Goal: Task Accomplishment & Management: Complete application form

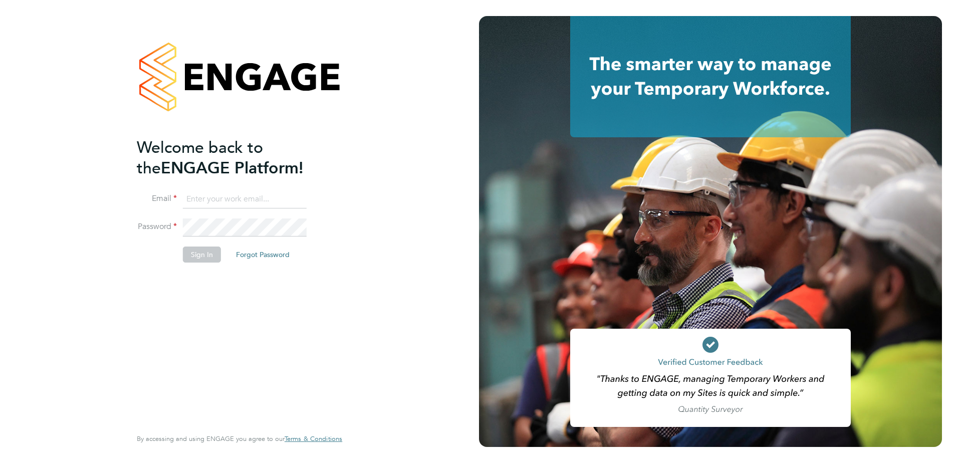
type input "flynn.steel@vistry.co.uk"
click at [208, 256] on button "Sign In" at bounding box center [202, 254] width 38 height 16
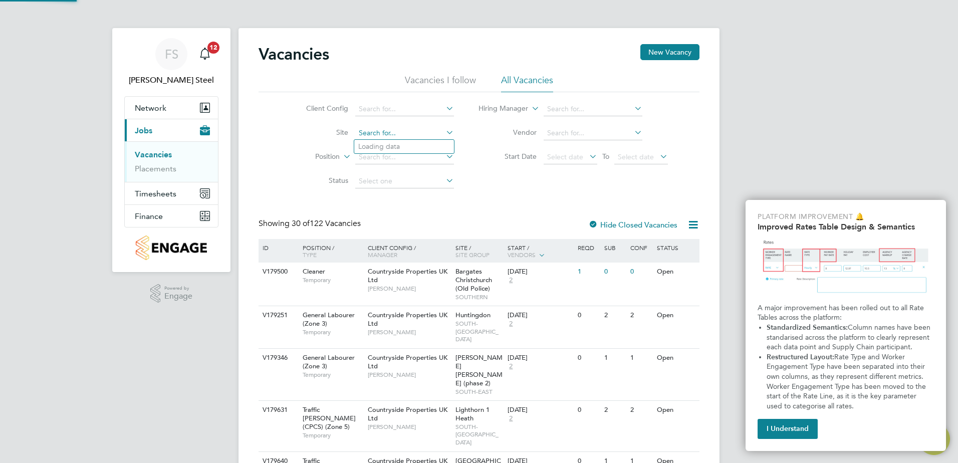
click at [414, 130] on input at bounding box center [404, 133] width 99 height 14
click at [396, 162] on li "Kings [PERSON_NAME]" at bounding box center [404, 159] width 100 height 13
type input "Kings [PERSON_NAME]"
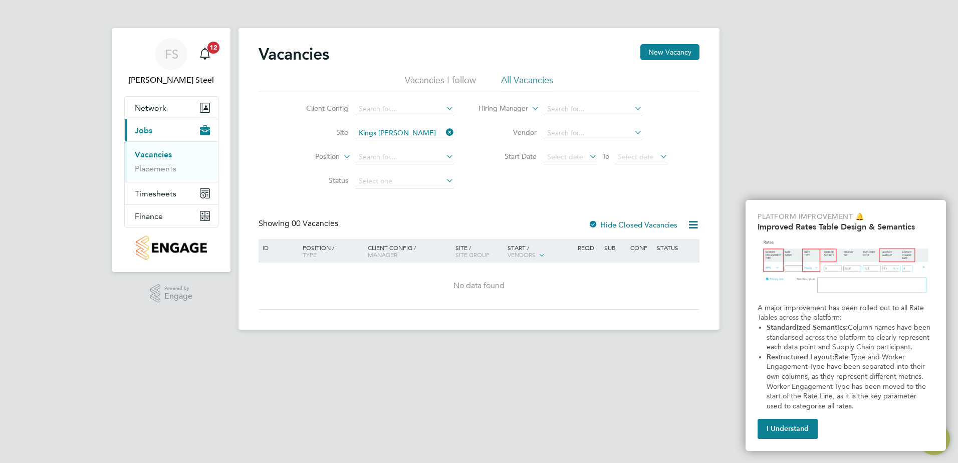
click at [649, 223] on label "Hide Closed Vacancies" at bounding box center [632, 225] width 89 height 10
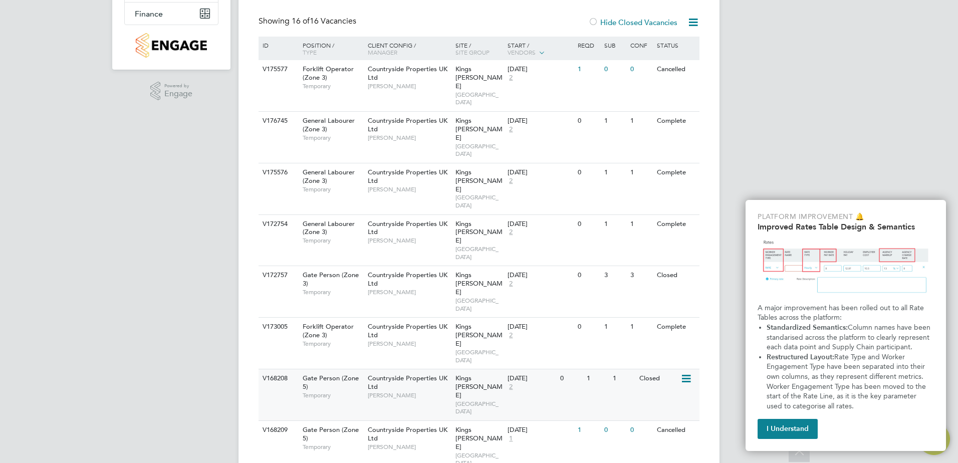
scroll to position [150, 0]
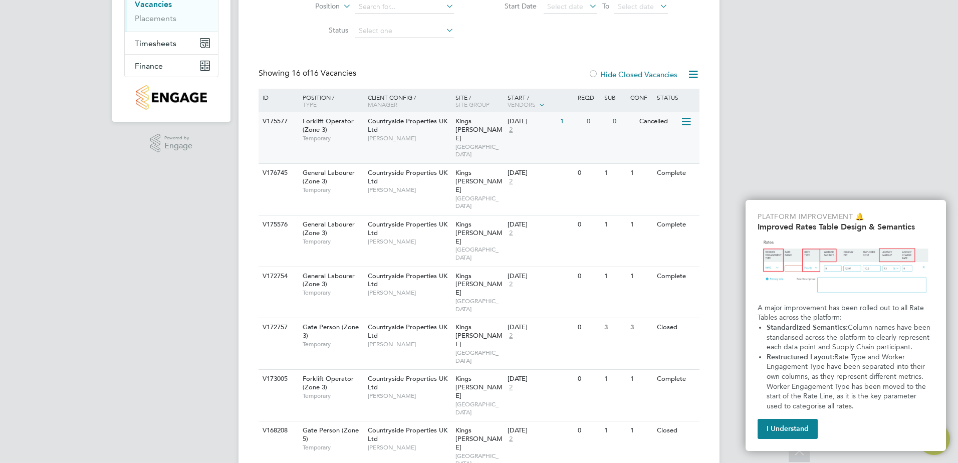
click at [682, 118] on icon at bounding box center [685, 122] width 10 height 12
click at [668, 170] on li "Update Status" at bounding box center [660, 173] width 58 height 14
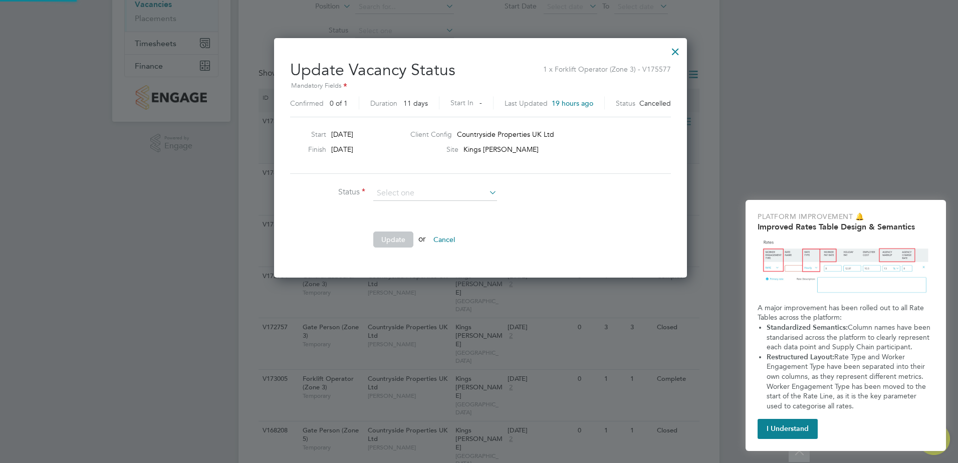
scroll to position [239, 409]
click at [405, 211] on li "Open" at bounding box center [435, 206] width 125 height 13
type input "Open"
click at [404, 240] on button "Update" at bounding box center [393, 239] width 40 height 16
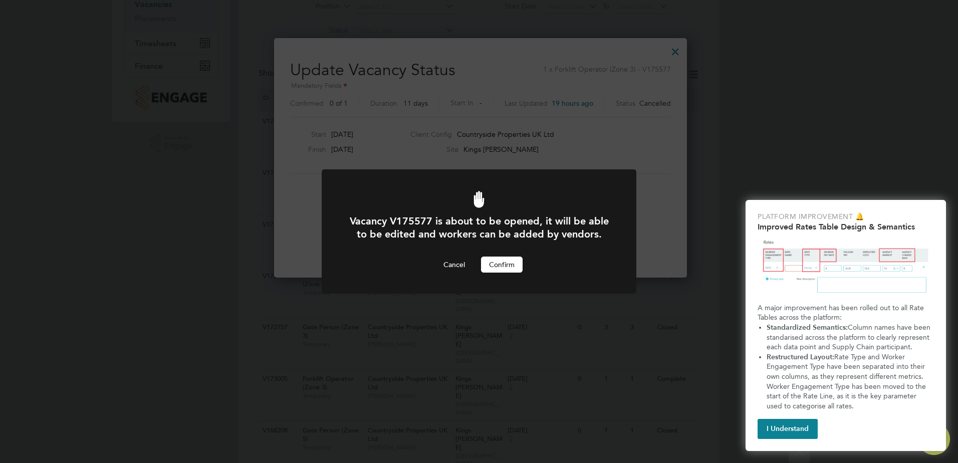
scroll to position [0, 0]
click at [512, 265] on button "Confirm" at bounding box center [502, 264] width 42 height 16
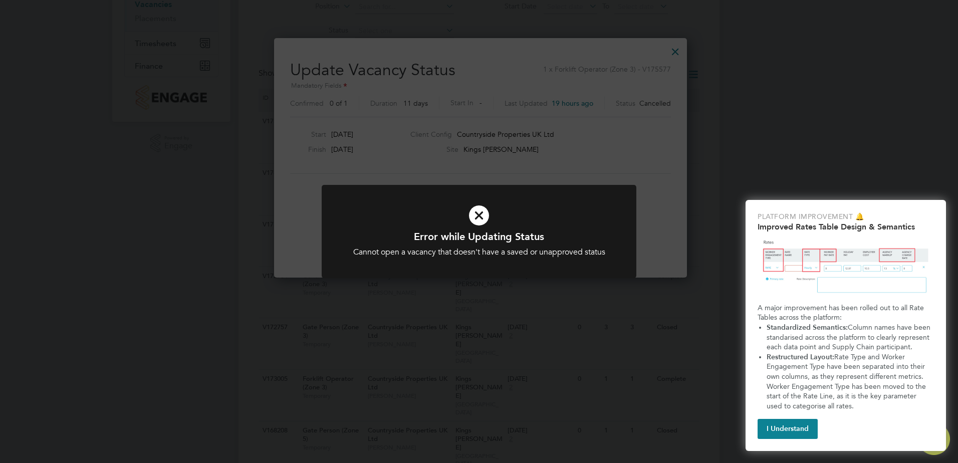
click at [522, 230] on h1 "Error while Updating Status" at bounding box center [479, 236] width 260 height 13
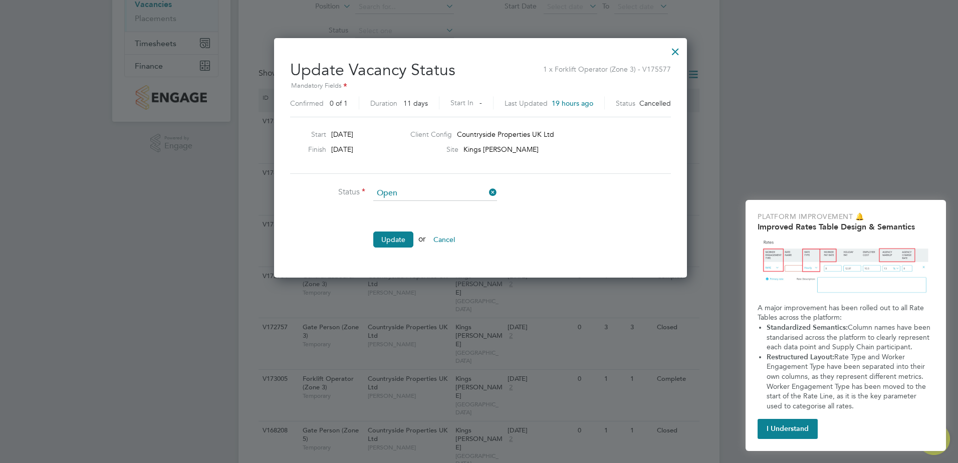
click at [670, 49] on div at bounding box center [675, 49] width 18 height 18
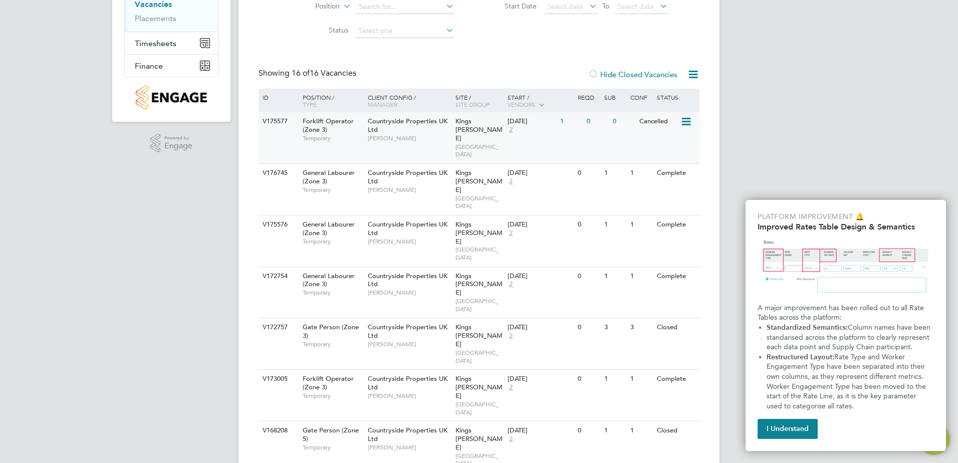
click at [589, 132] on div "V175577 Forklift Operator (Zone 3) Temporary Countryside Properties UK Ltd Keir…" at bounding box center [478, 137] width 441 height 51
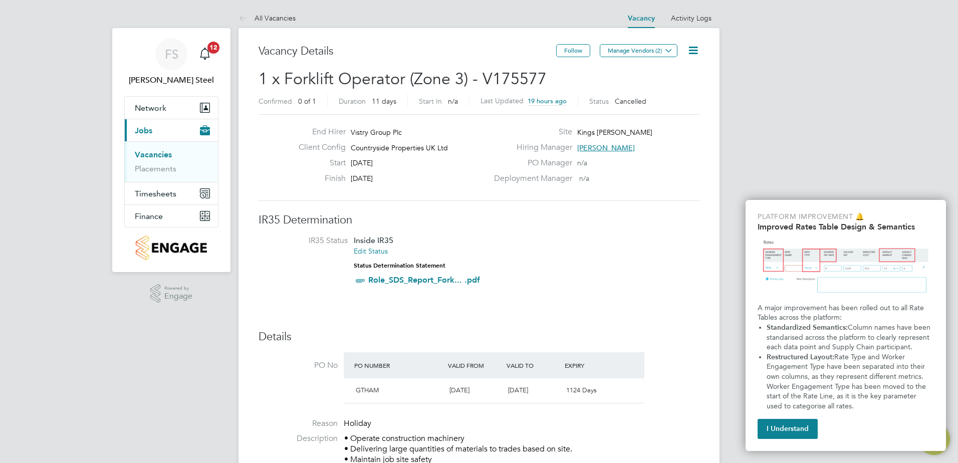
click at [699, 51] on icon at bounding box center [693, 50] width 13 height 13
click at [686, 89] on li "Update Status" at bounding box center [669, 88] width 58 height 14
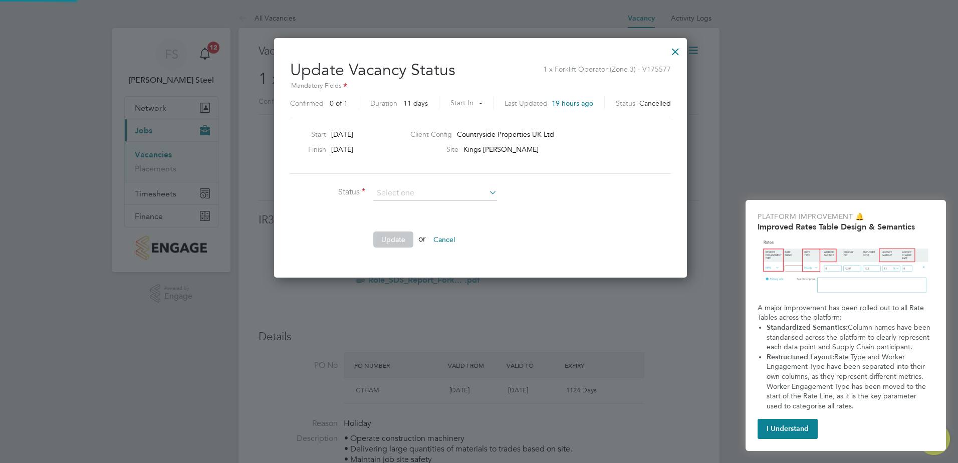
scroll to position [239, 409]
click at [425, 184] on div "Update Vacancy Status 1 x Forklift Operator (Zone 3) - V175577 Mandatory Fields…" at bounding box center [480, 154] width 381 height 205
click at [430, 192] on input at bounding box center [435, 193] width 124 height 15
click at [425, 204] on li "Open" at bounding box center [435, 206] width 125 height 13
type input "Open"
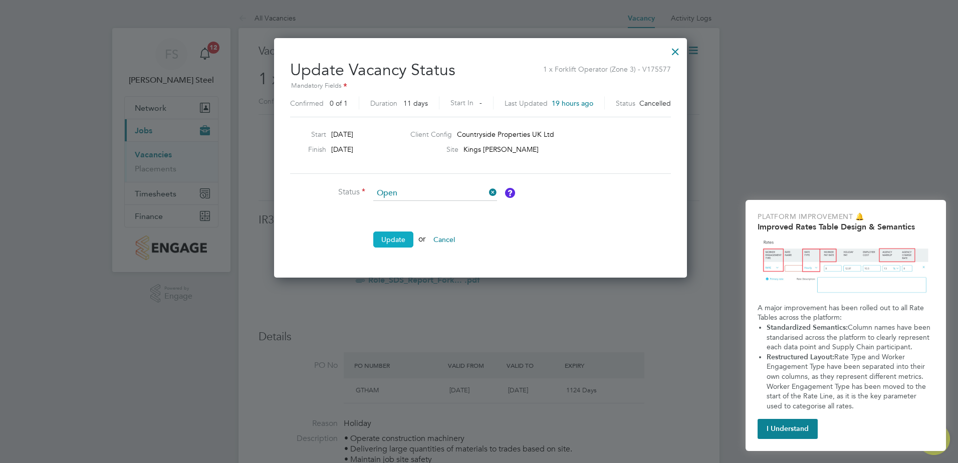
click at [401, 238] on button "Update" at bounding box center [393, 239] width 40 height 16
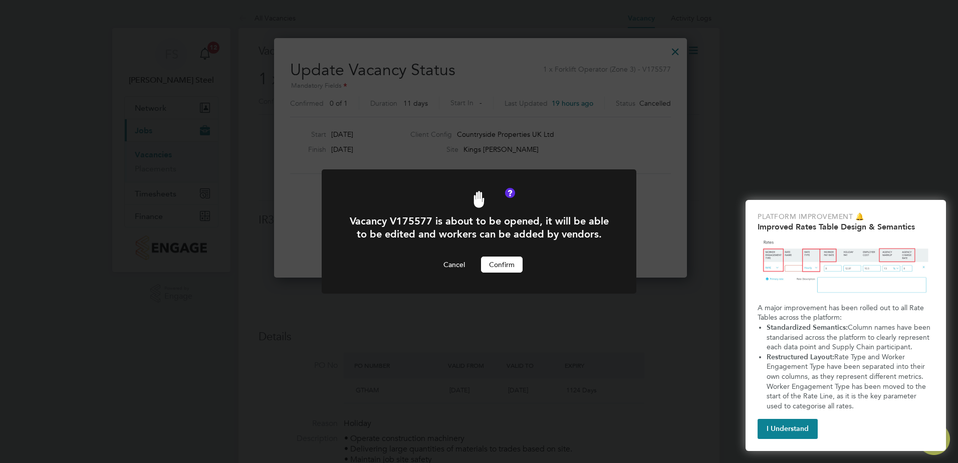
click at [514, 265] on button "Confirm" at bounding box center [502, 264] width 42 height 16
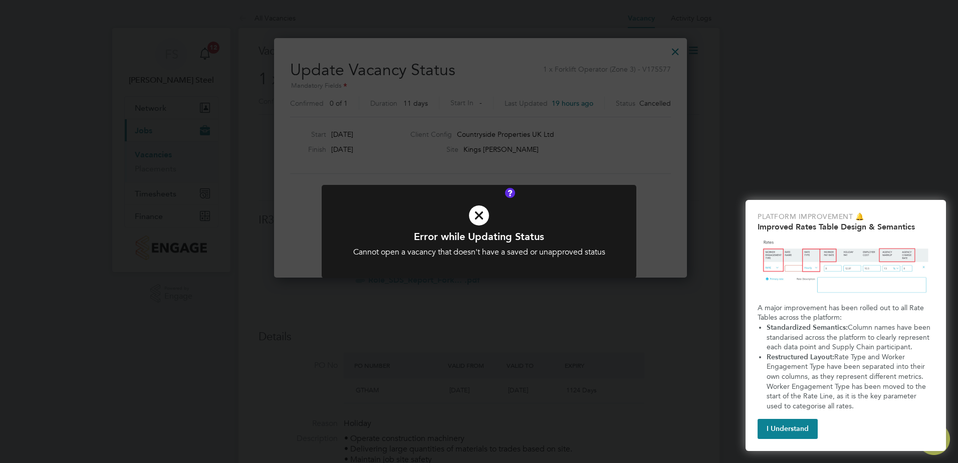
click at [518, 249] on div "Cannot open a vacancy that doesn't have a saved or unapproved status" at bounding box center [479, 252] width 260 height 11
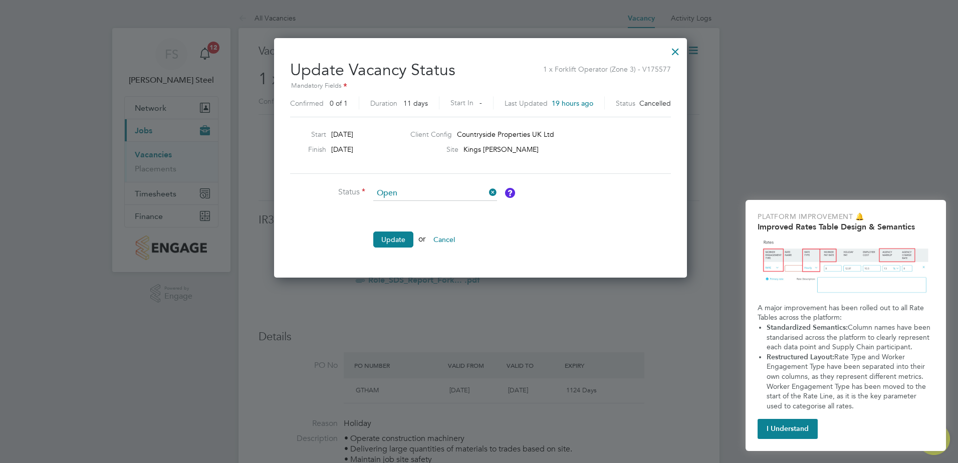
click at [668, 58] on div at bounding box center [675, 49] width 18 height 18
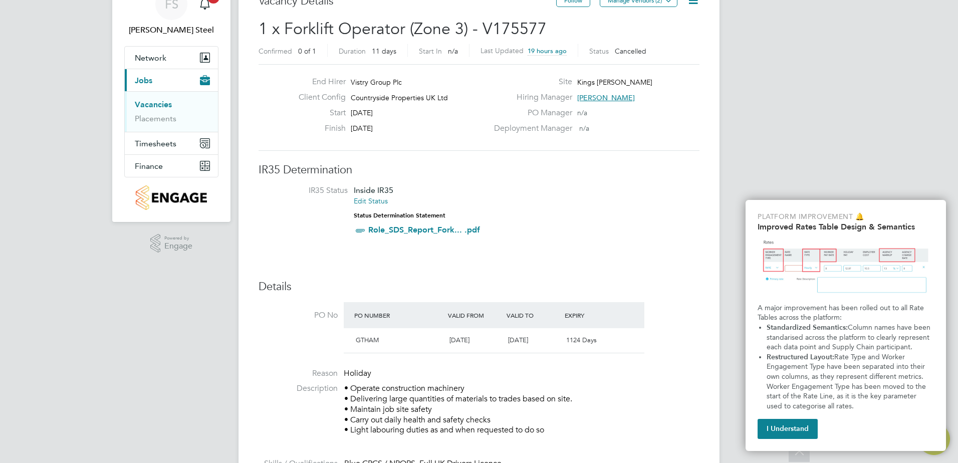
scroll to position [0, 0]
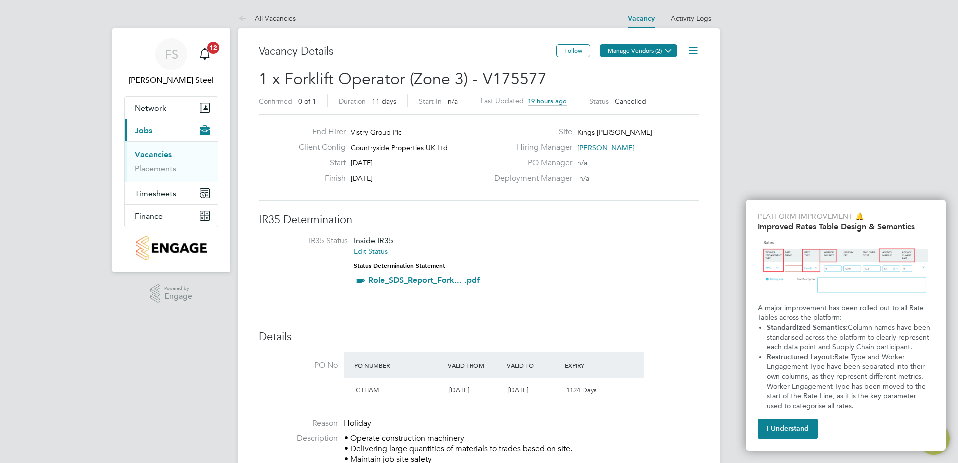
click at [660, 55] on button "Manage Vendors (2)" at bounding box center [638, 50] width 78 height 13
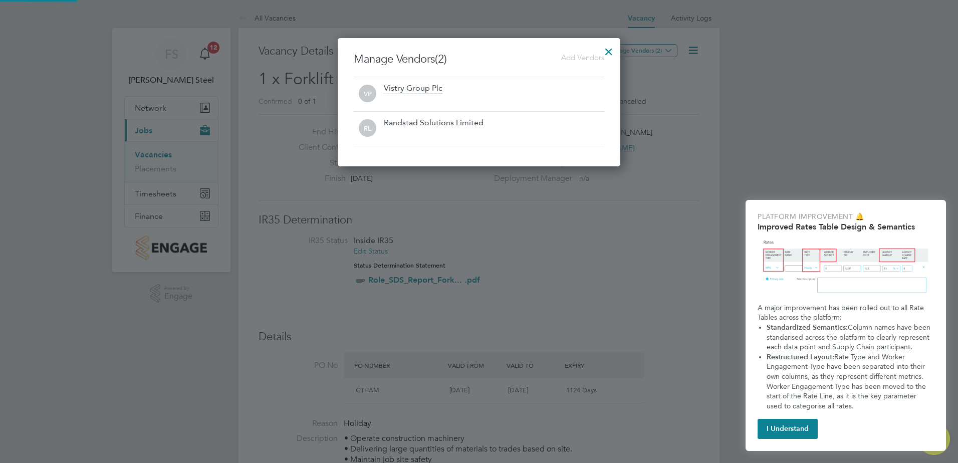
scroll to position [128, 283]
click at [481, 137] on div at bounding box center [494, 135] width 220 height 10
click at [370, 126] on span "RL" at bounding box center [368, 129] width 18 height 18
click at [400, 124] on div "Randstad Solutions Limited" at bounding box center [434, 123] width 100 height 11
click at [610, 52] on div at bounding box center [608, 49] width 18 height 18
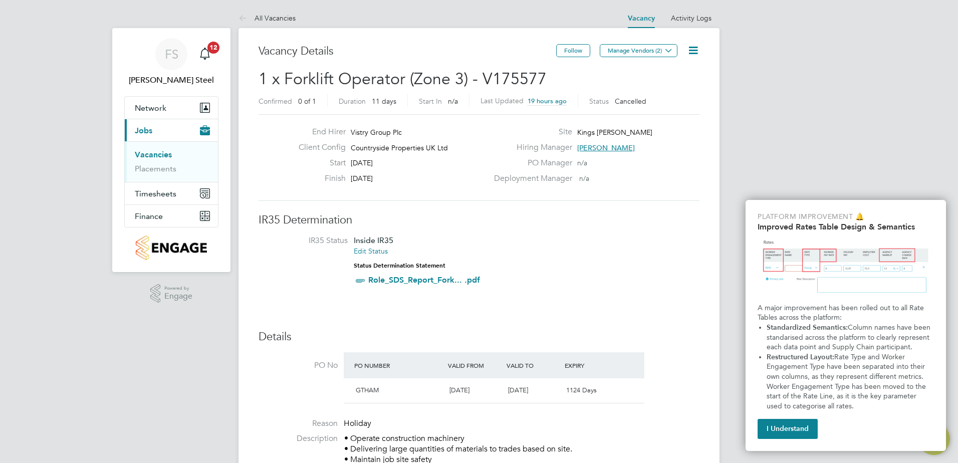
drag, startPoint x: 660, startPoint y: 46, endPoint x: 616, endPoint y: 73, distance: 51.3
click at [616, 73] on h2 "1 x Forklift Operator (Zone 3) - V175577 Confirmed 0 of 1 Duration 11 days Star…" at bounding box center [478, 90] width 441 height 42
click at [687, 52] on icon at bounding box center [693, 50] width 13 height 13
click at [691, 19] on link "Activity Logs" at bounding box center [691, 18] width 41 height 9
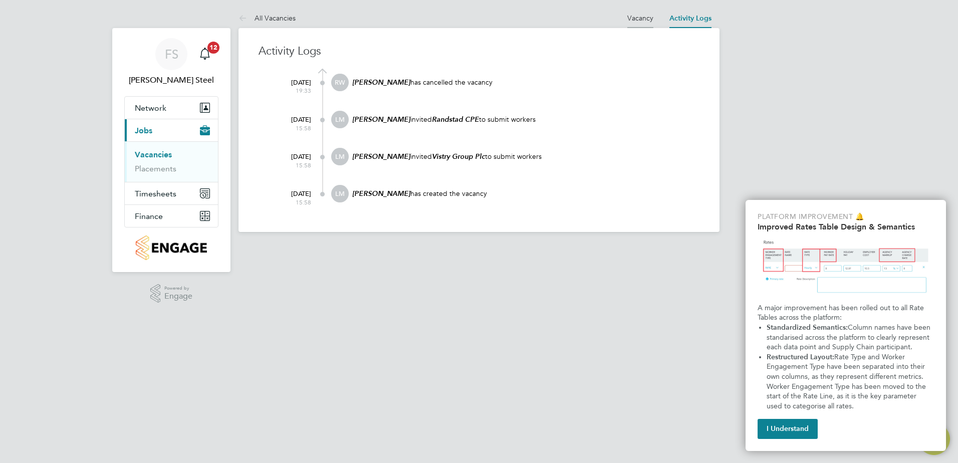
click at [644, 17] on link "Vacancy" at bounding box center [640, 18] width 26 height 9
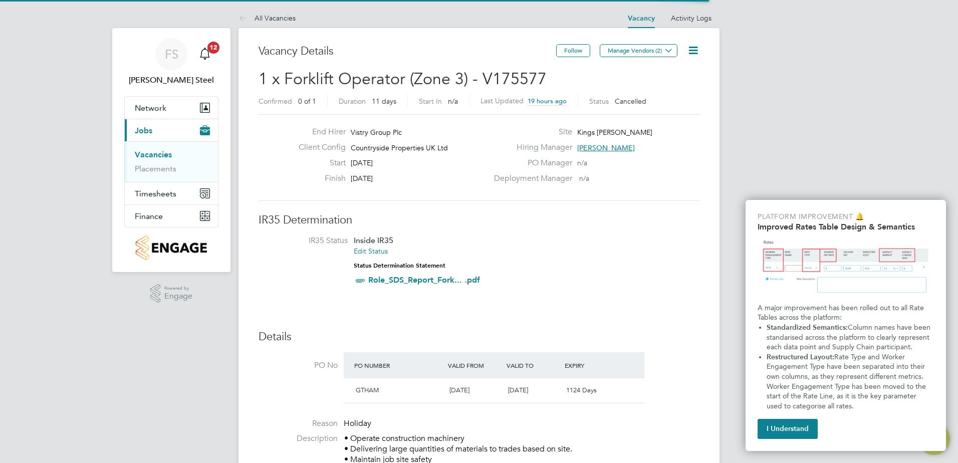
scroll to position [17, 94]
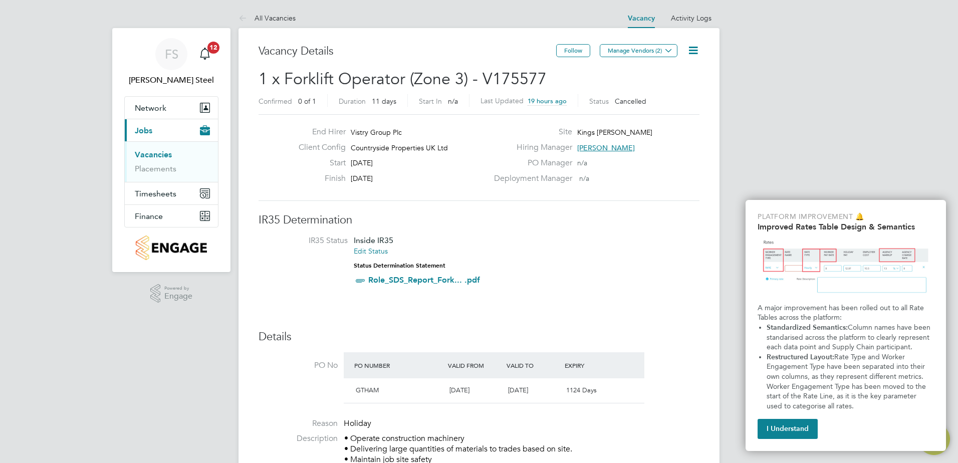
click at [161, 155] on link "Vacancies" at bounding box center [153, 155] width 37 height 10
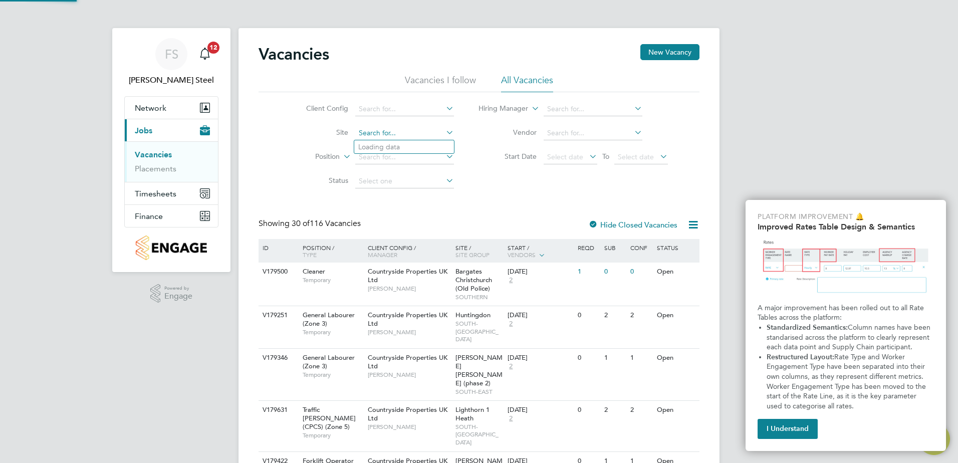
click at [419, 134] on input at bounding box center [404, 133] width 99 height 14
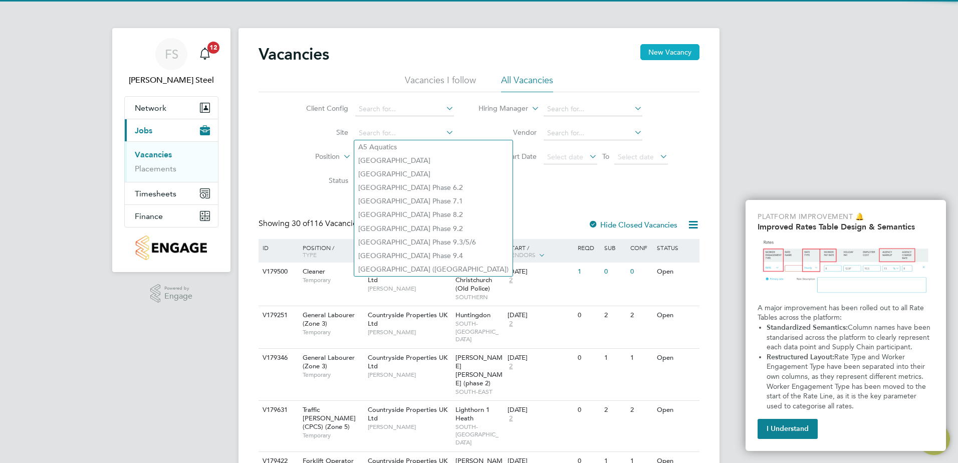
click at [676, 52] on button "New Vacancy" at bounding box center [669, 52] width 59 height 16
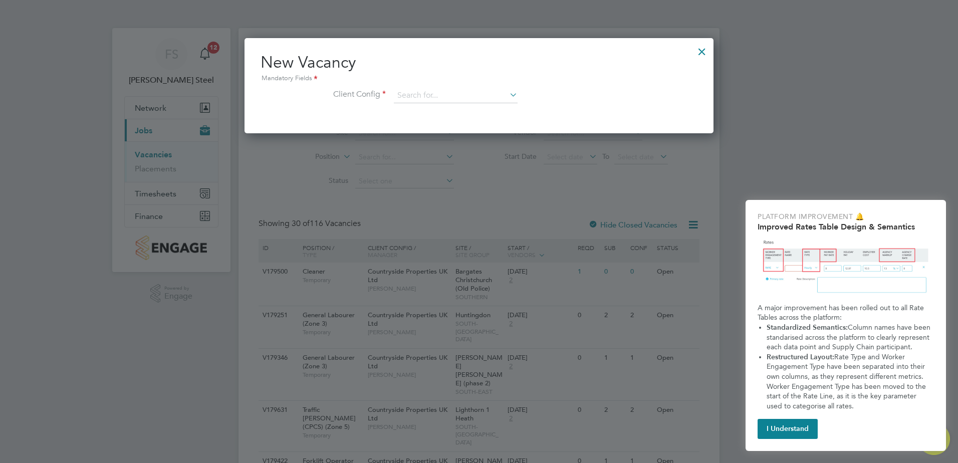
scroll to position [95, 469]
click at [485, 91] on input at bounding box center [456, 95] width 124 height 15
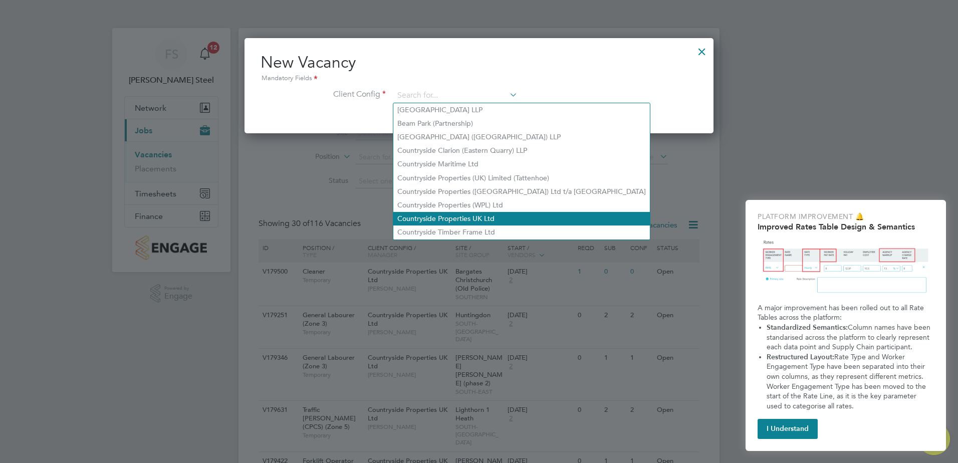
click at [440, 218] on li "Countryside Properties UK Ltd" at bounding box center [521, 219] width 256 height 14
type input "Countryside Properties UK Ltd"
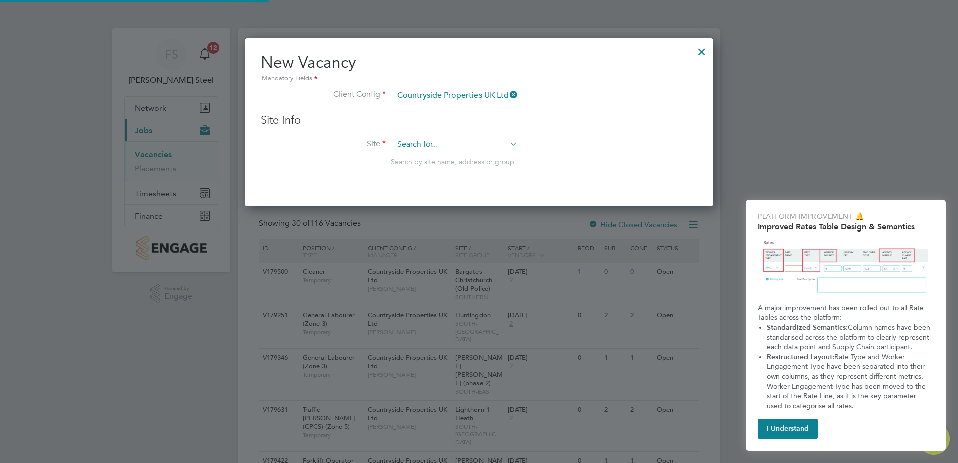
click at [431, 149] on input at bounding box center [456, 144] width 124 height 15
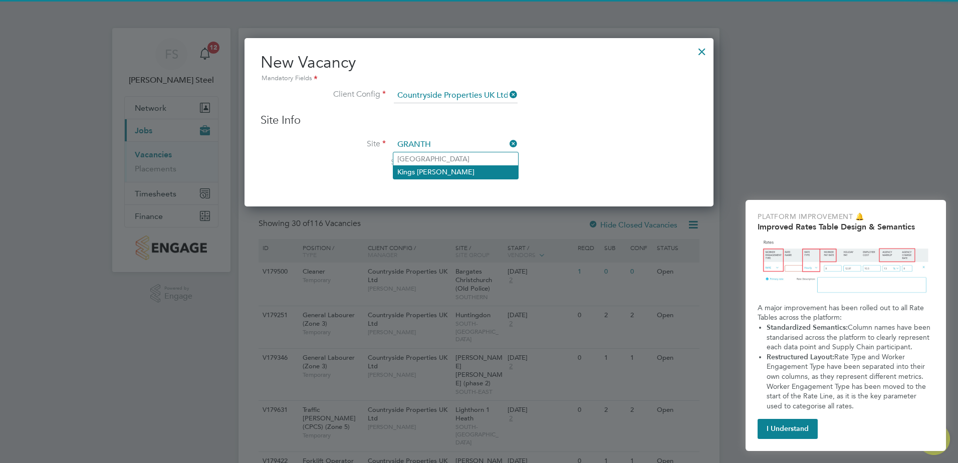
click at [438, 172] on li "Kings Newton" at bounding box center [455, 171] width 125 height 13
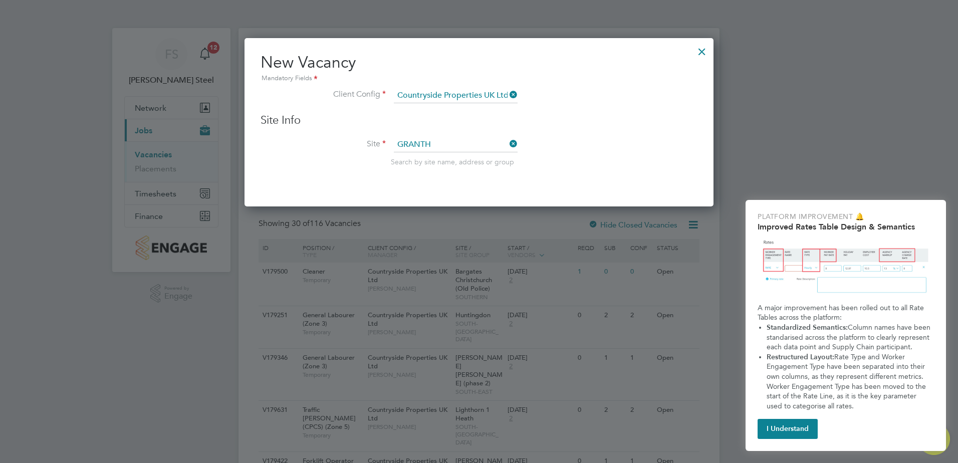
type input "Kings Newton"
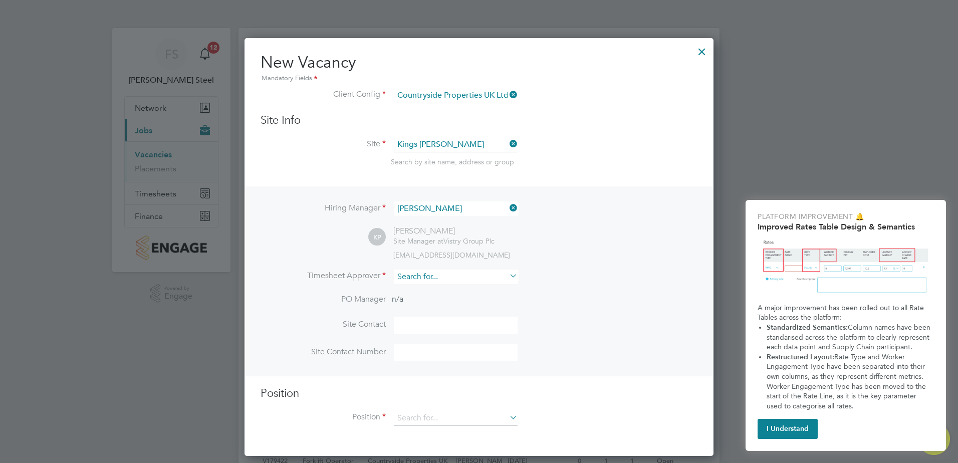
click at [445, 275] on input at bounding box center [456, 276] width 124 height 15
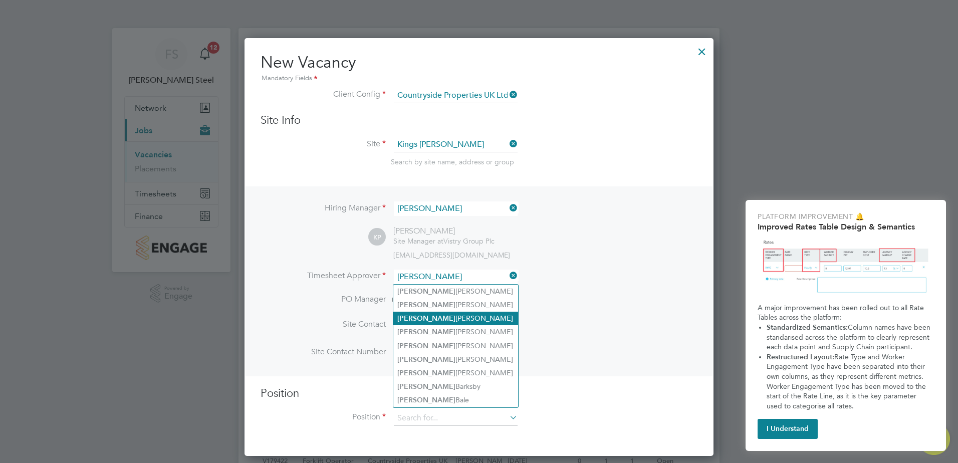
click at [441, 319] on li "Andy Pearce" at bounding box center [455, 318] width 125 height 14
type input "Andy Pearce"
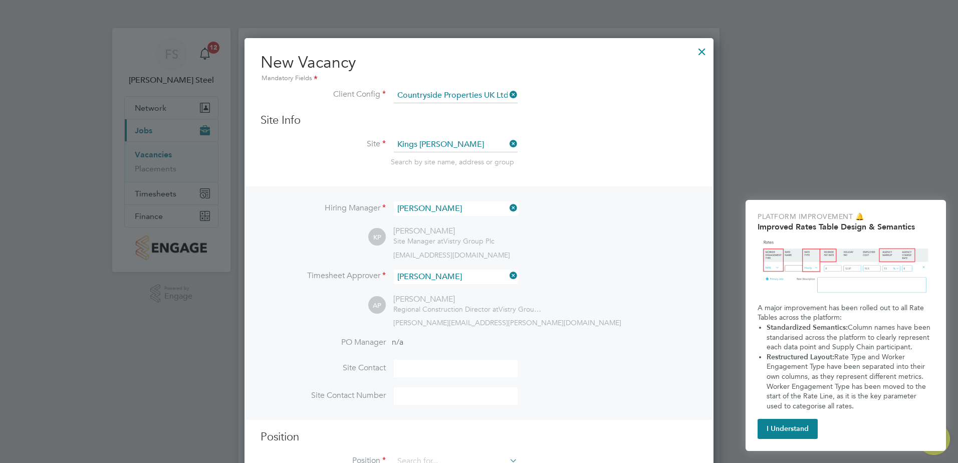
scroll to position [462, 469]
click at [417, 366] on input at bounding box center [456, 369] width 124 height 18
type input "keiron pittore"
click at [460, 401] on input at bounding box center [456, 396] width 124 height 18
click at [472, 399] on input at bounding box center [456, 396] width 124 height 18
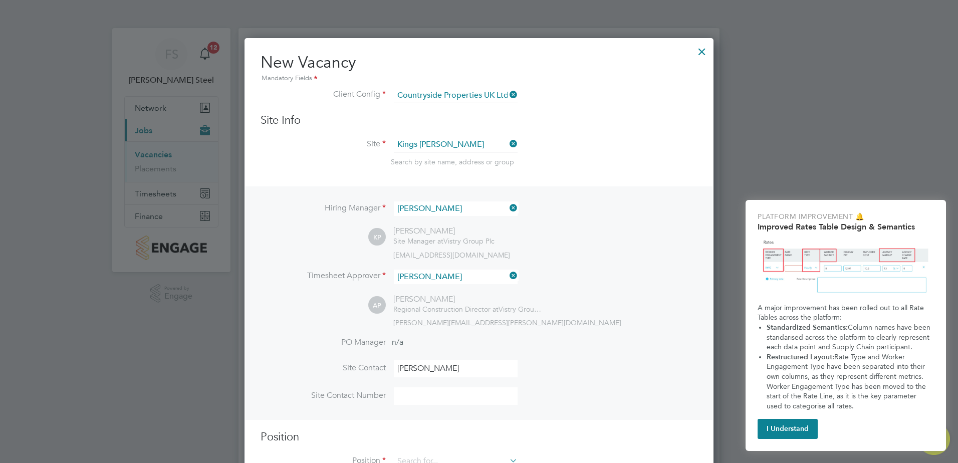
click at [613, 413] on li "Site Contact Number" at bounding box center [478, 401] width 437 height 28
click at [440, 400] on input at bounding box center [456, 396] width 124 height 18
click at [405, 400] on input at bounding box center [456, 396] width 124 height 18
click at [406, 372] on input "keiron pittore" at bounding box center [456, 369] width 124 height 18
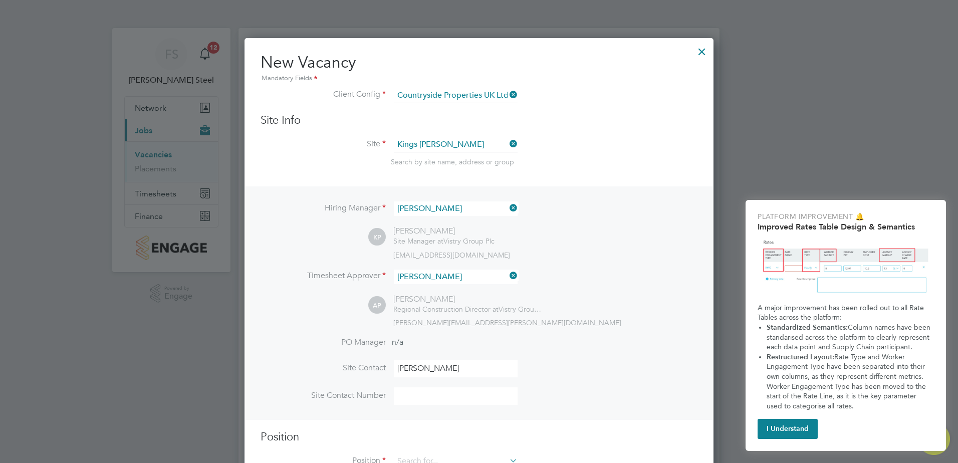
click at [402, 391] on input at bounding box center [456, 396] width 124 height 18
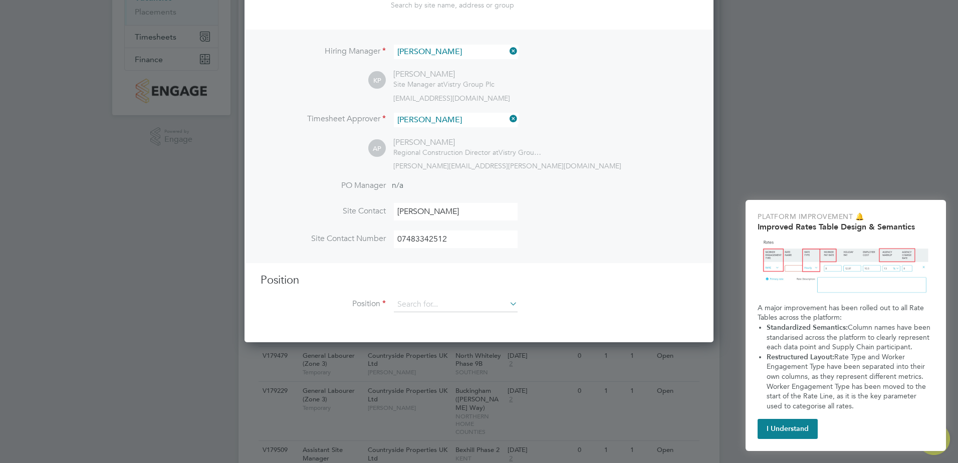
scroll to position [200, 0]
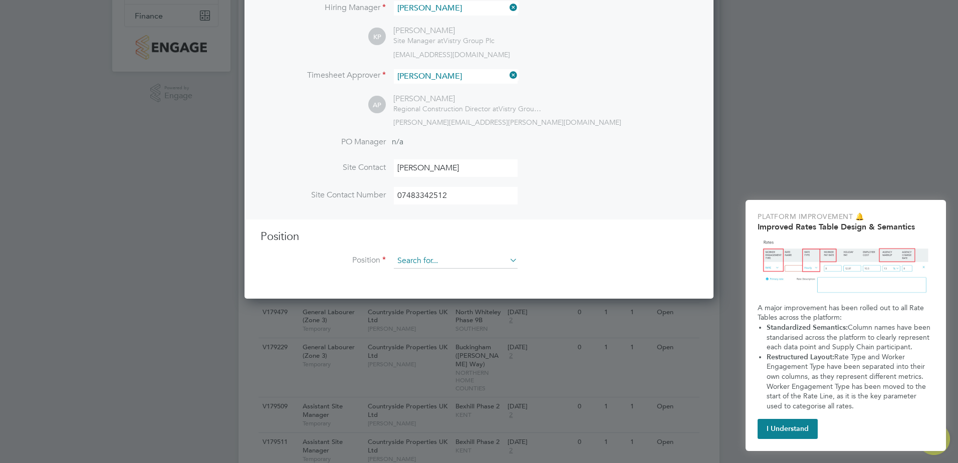
type input "07483342512"
click at [449, 262] on input at bounding box center [456, 260] width 124 height 15
click at [430, 266] on input at bounding box center [456, 260] width 124 height 15
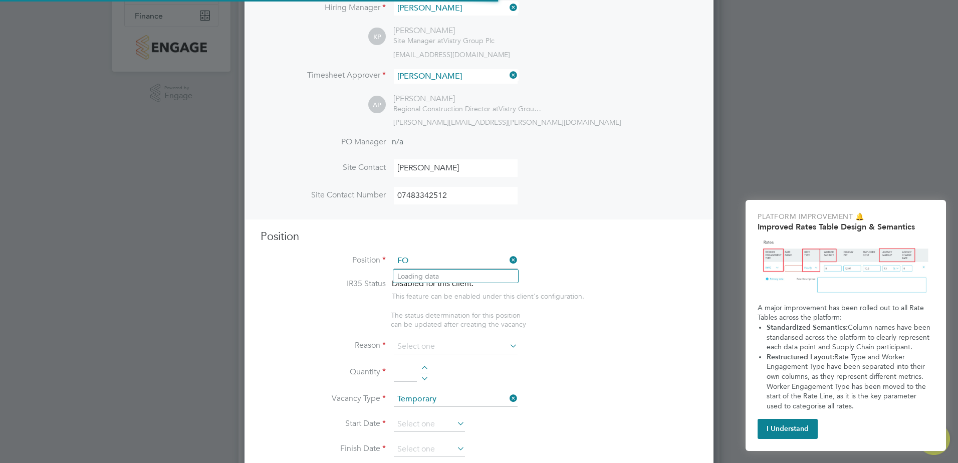
scroll to position [1444, 469]
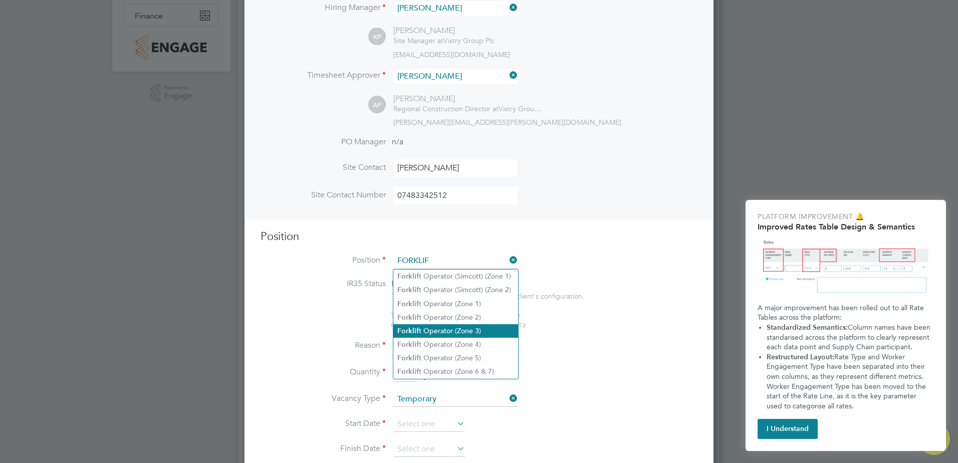
click at [435, 328] on li "Forklif t Operator (Zone 3)" at bounding box center [455, 331] width 125 height 14
type input "Forklift Operator (Zone 3)"
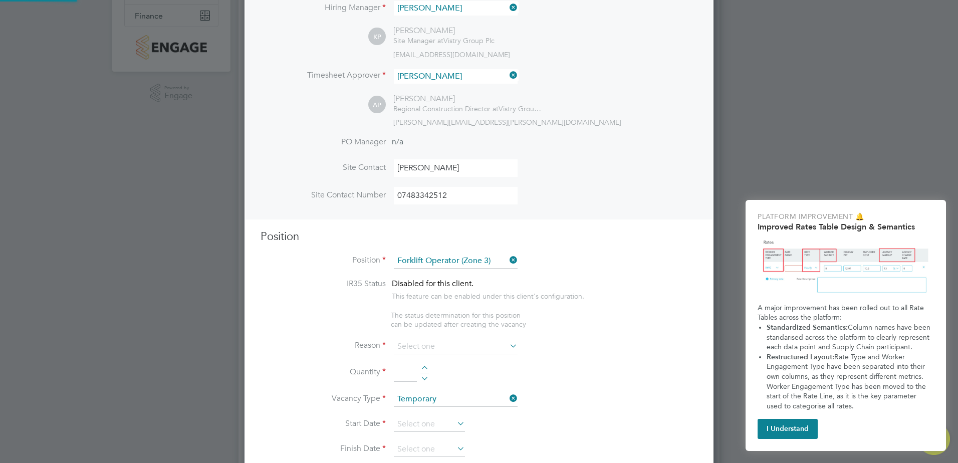
type textarea "• Operate construction machinery • Delivering large quantities of materials to …"
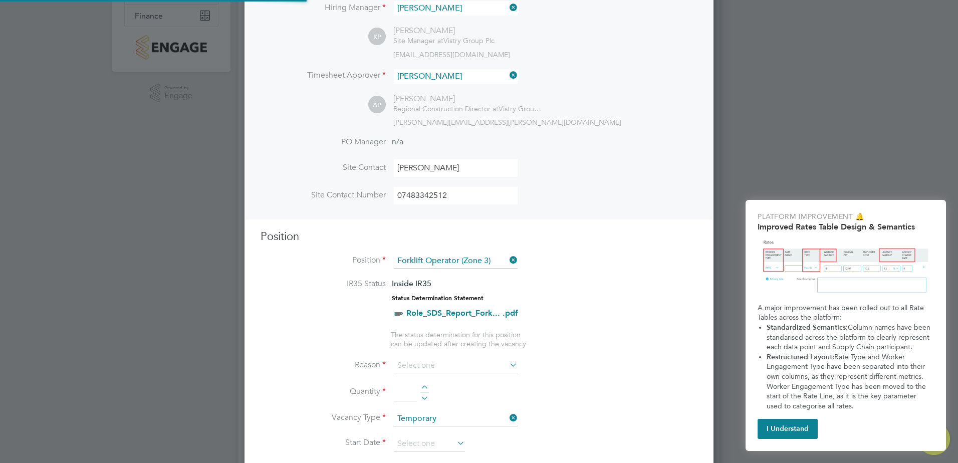
scroll to position [30, 53]
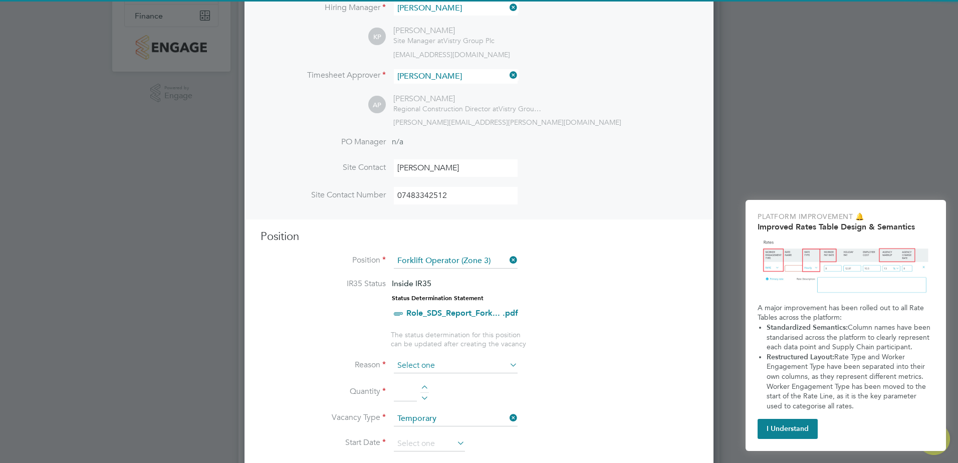
click at [434, 363] on input at bounding box center [456, 365] width 124 height 15
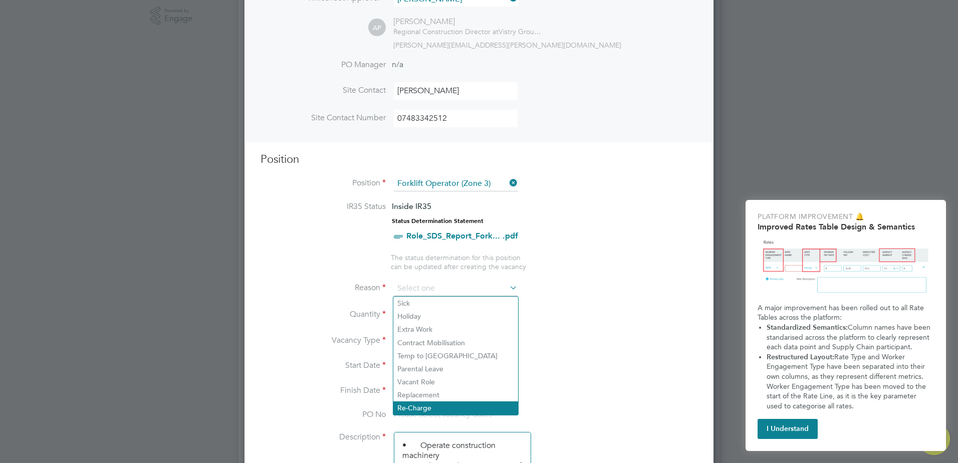
scroll to position [300, 0]
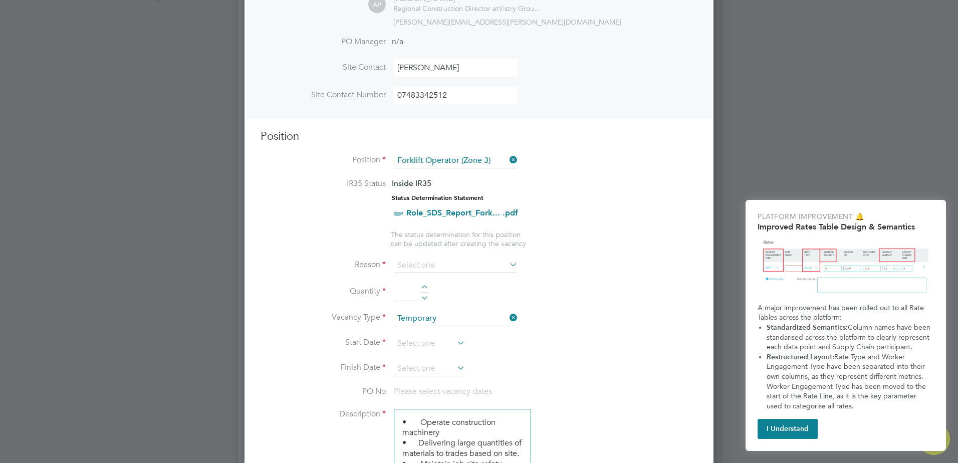
click at [423, 371] on li "Replacement" at bounding box center [455, 371] width 125 height 13
type input "Replacement"
click at [422, 288] on div at bounding box center [424, 288] width 9 height 7
type input "1"
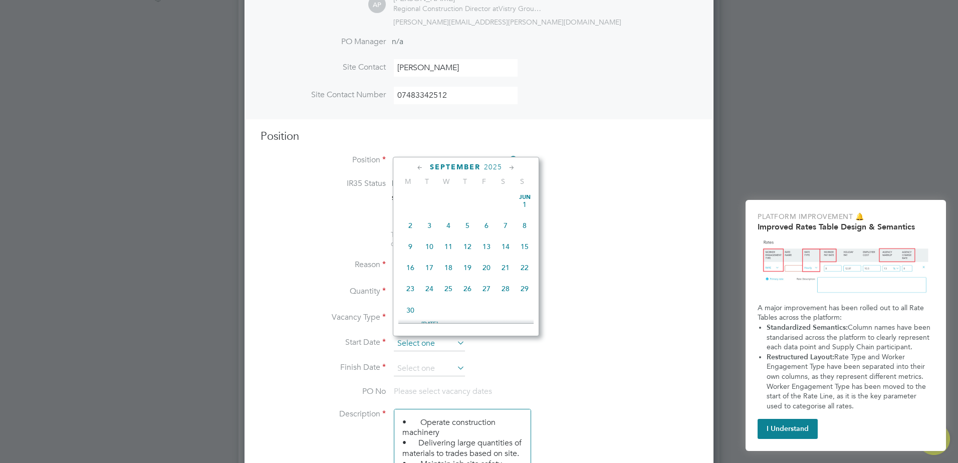
click at [427, 341] on input at bounding box center [429, 343] width 71 height 15
click at [431, 223] on span "26" at bounding box center [429, 217] width 19 height 19
type input "26 Aug 2025"
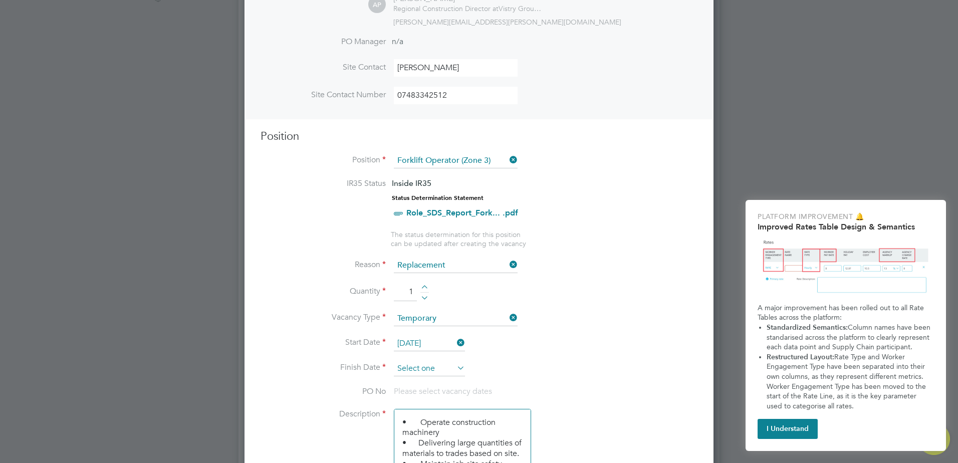
click at [430, 366] on input at bounding box center [429, 368] width 71 height 15
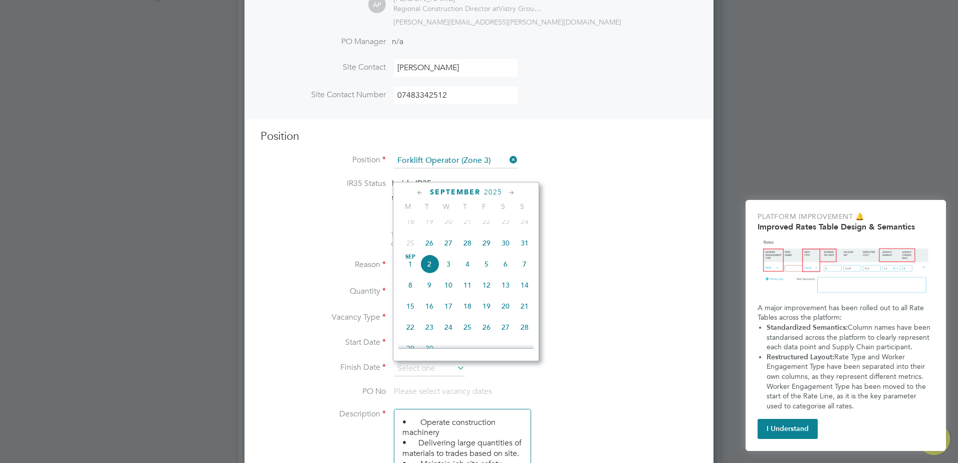
click at [489, 269] on span "5" at bounding box center [486, 263] width 19 height 19
type input "05 Sep 2025"
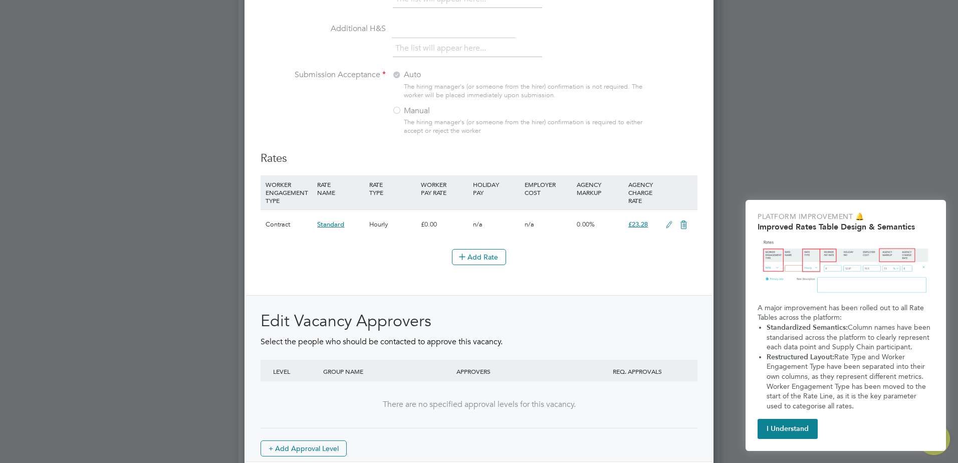
scroll to position [1107, 0]
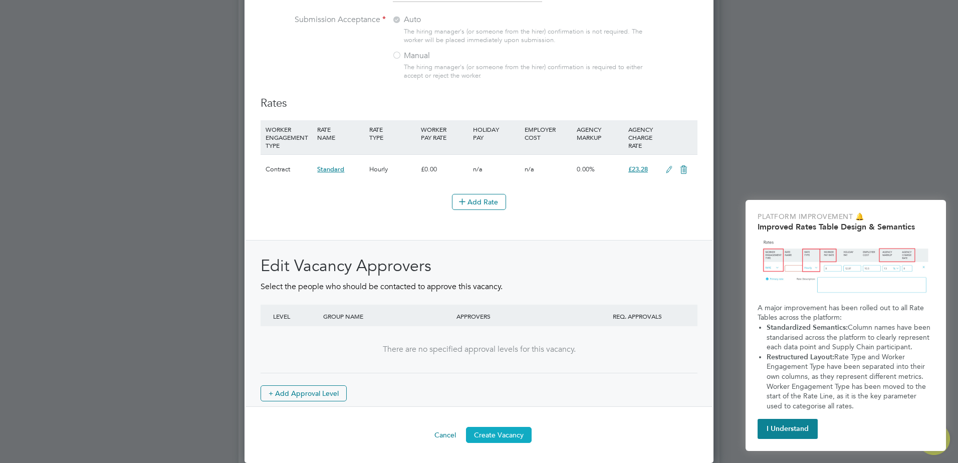
click at [506, 431] on button "Create Vacancy" at bounding box center [499, 435] width 66 height 16
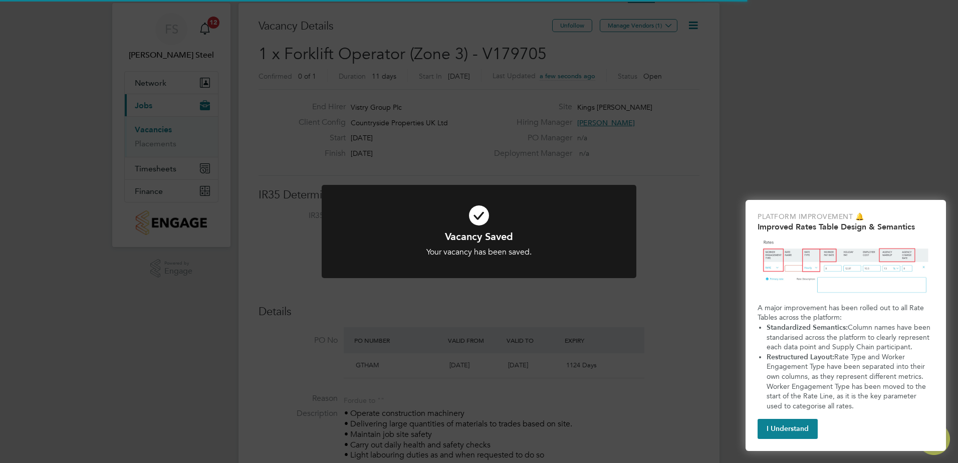
scroll to position [17, 94]
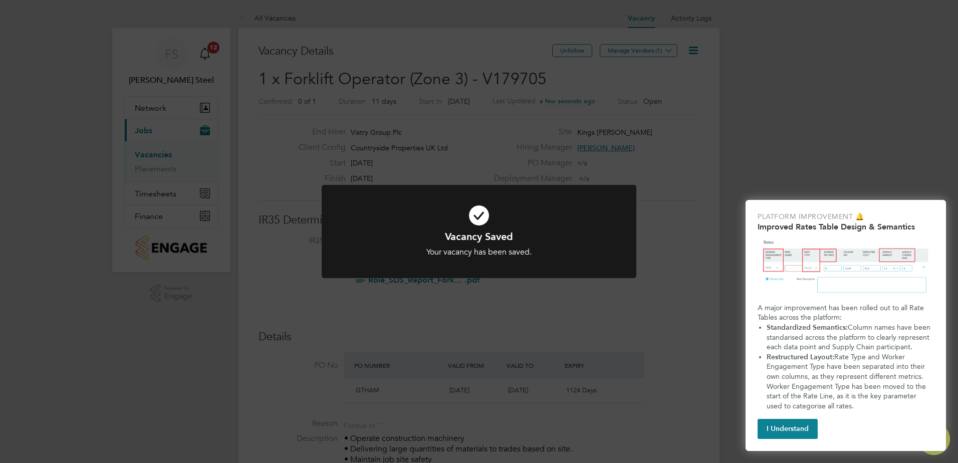
click at [489, 235] on h1 "Vacancy Saved" at bounding box center [479, 236] width 260 height 13
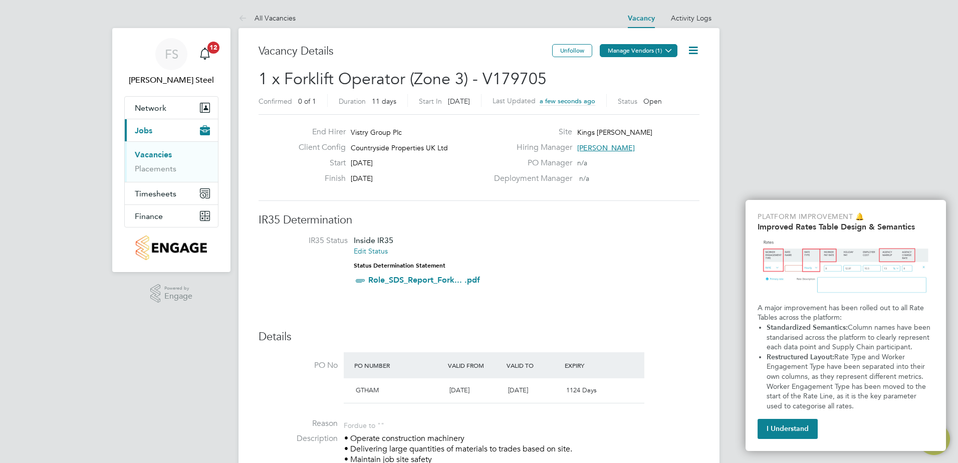
click at [670, 49] on icon at bounding box center [669, 51] width 8 height 8
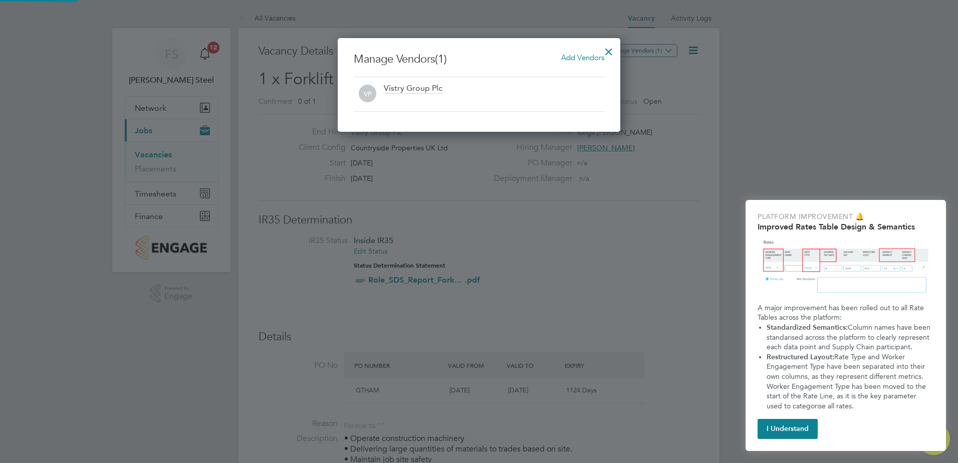
scroll to position [94, 283]
click at [591, 55] on span "Add Vendors" at bounding box center [582, 58] width 43 height 10
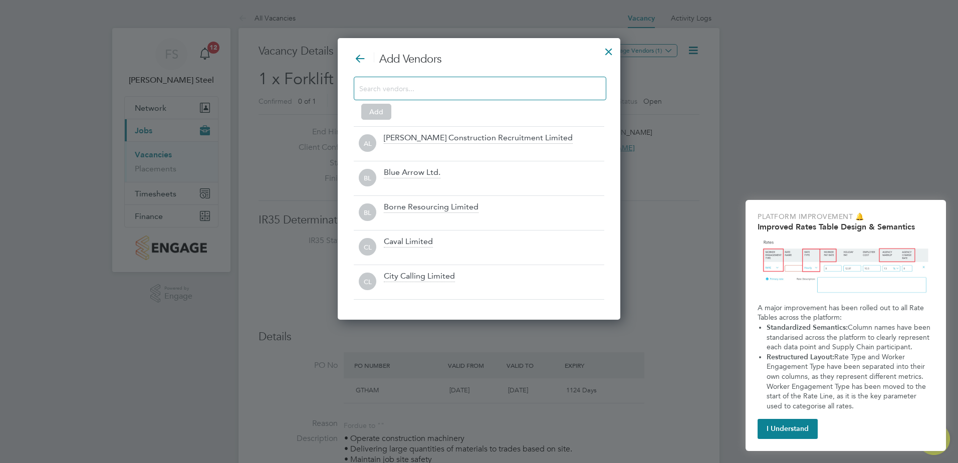
scroll to position [282, 283]
click at [409, 92] on input at bounding box center [471, 88] width 225 height 13
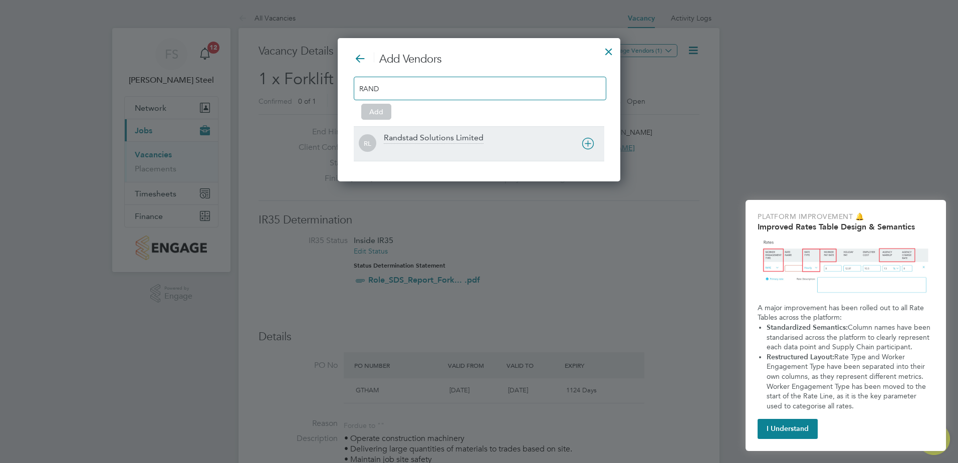
type input "RAND"
click at [425, 136] on div "Randstad Solutions Limited" at bounding box center [434, 138] width 100 height 11
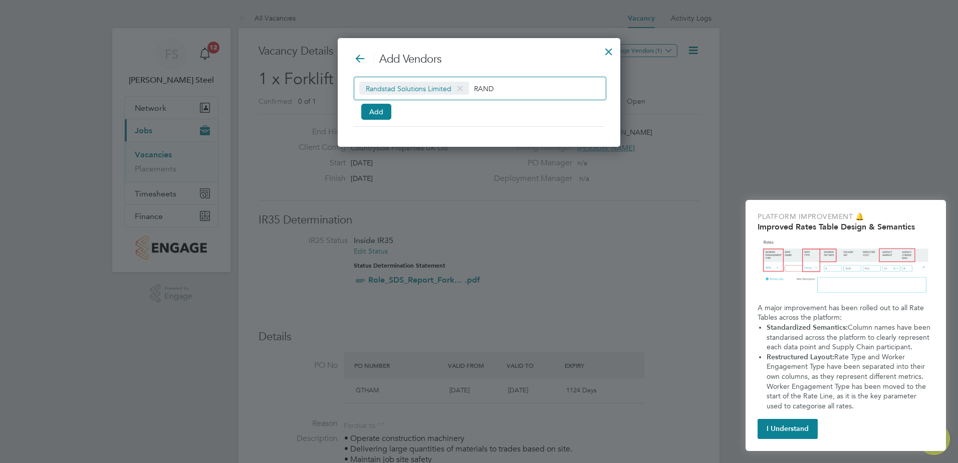
scroll to position [109, 283]
click at [384, 108] on button "Add" at bounding box center [376, 112] width 30 height 16
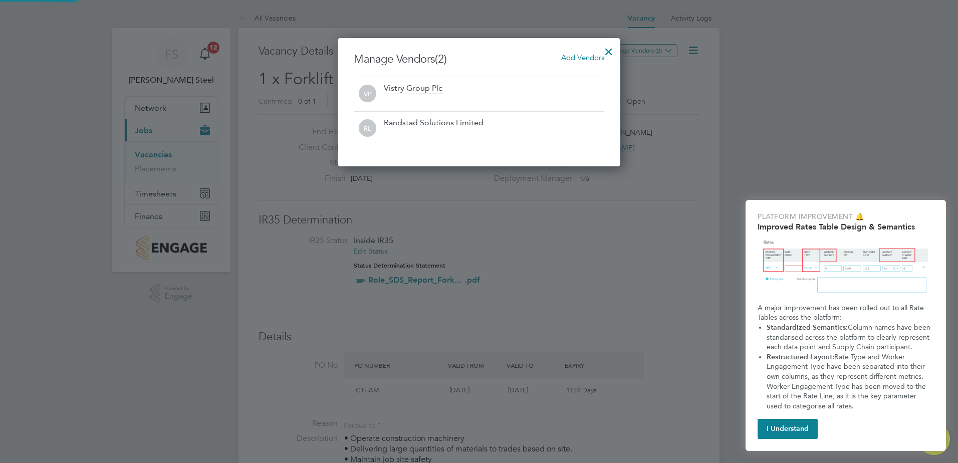
scroll to position [128, 283]
click at [610, 52] on div at bounding box center [608, 49] width 18 height 18
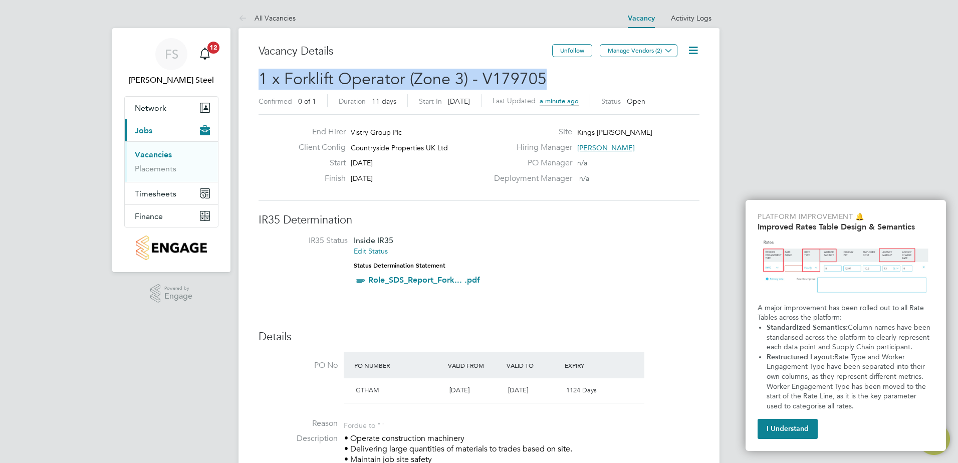
drag, startPoint x: 543, startPoint y: 79, endPoint x: 258, endPoint y: 75, distance: 285.0
click at [258, 75] on span "1 x Forklift Operator (Zone 3) - V179705" at bounding box center [402, 79] width 288 height 20
copy span "1 x Forklift Operator (Zone 3) - V179705"
click at [155, 154] on link "Vacancies" at bounding box center [153, 155] width 37 height 10
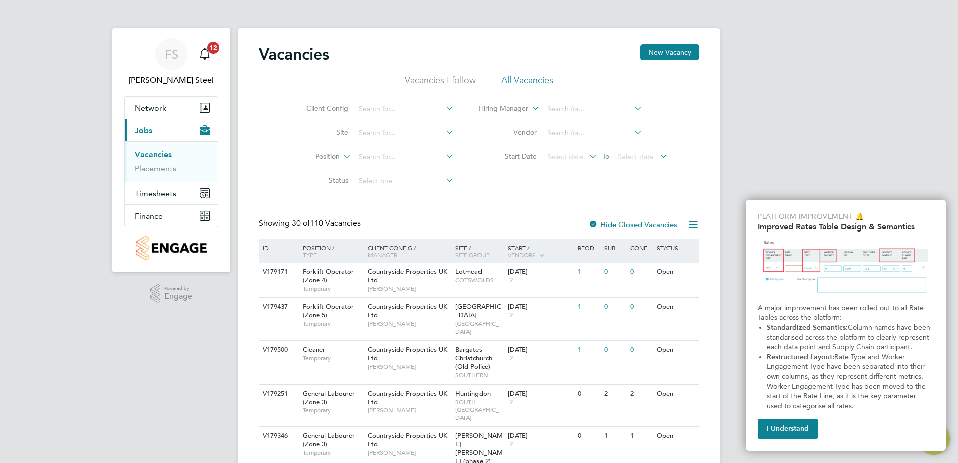
click at [410, 140] on li "Site" at bounding box center [372, 133] width 188 height 24
click at [410, 134] on input at bounding box center [404, 133] width 99 height 14
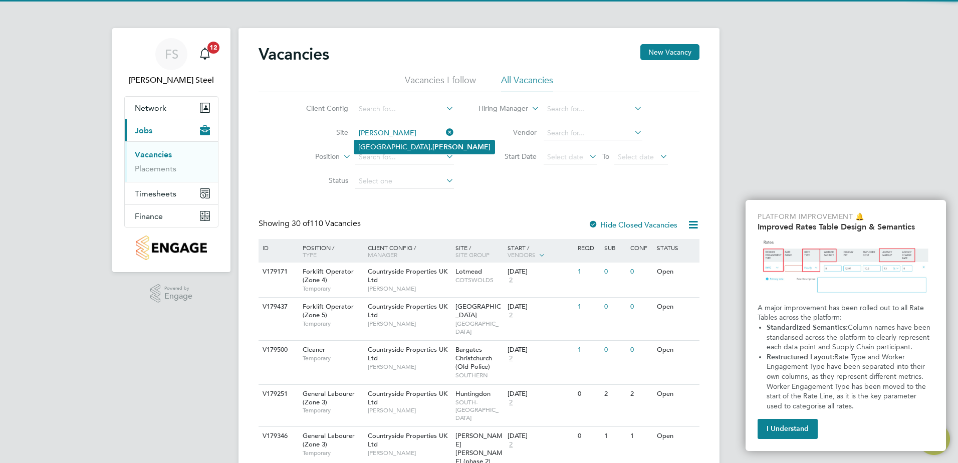
click at [432, 148] on b "Burwell" at bounding box center [461, 147] width 58 height 9
type input "Milestone Park, Burwell"
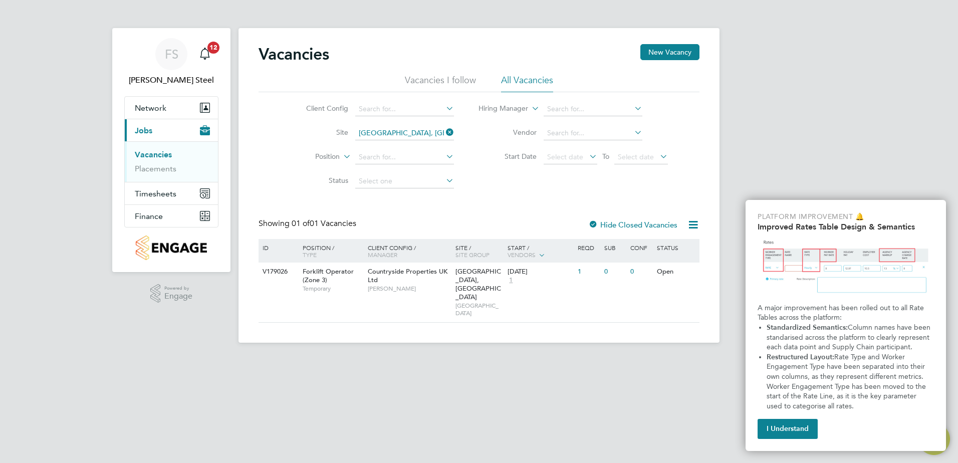
click at [645, 225] on label "Hide Closed Vacancies" at bounding box center [632, 225] width 89 height 10
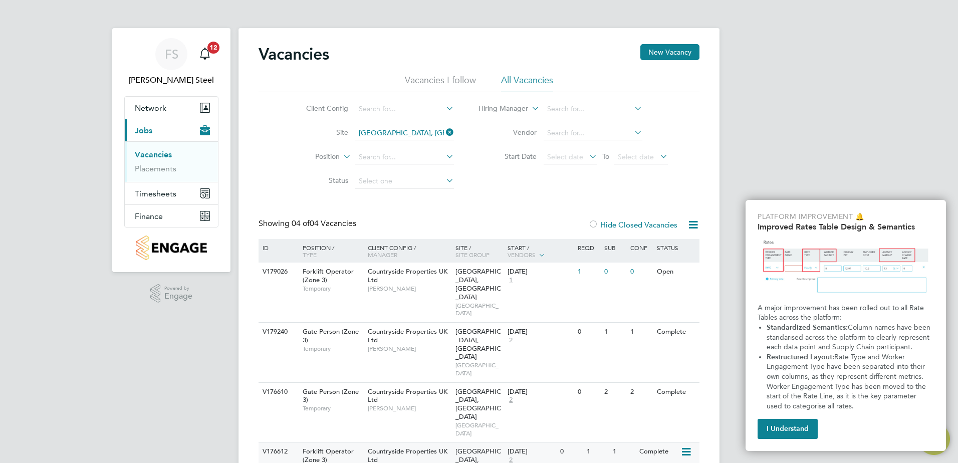
click at [392, 442] on div "Countryside Properties UK Ltd Mike Rose" at bounding box center [409, 459] width 88 height 35
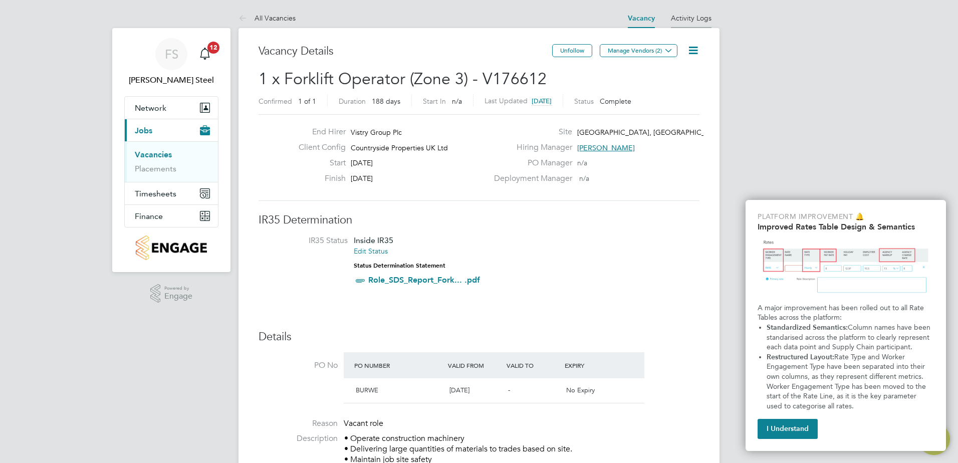
click at [703, 14] on link "Activity Logs" at bounding box center [691, 18] width 41 height 9
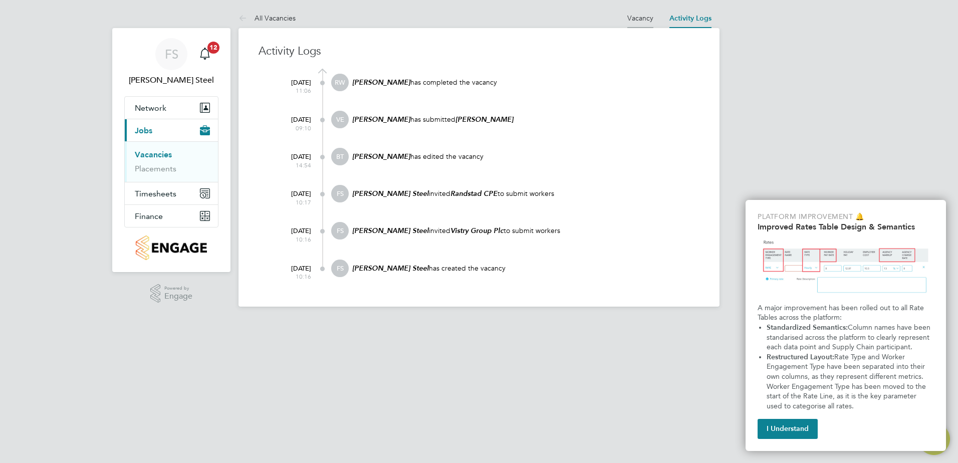
click at [645, 20] on link "Vacancy" at bounding box center [640, 18] width 26 height 9
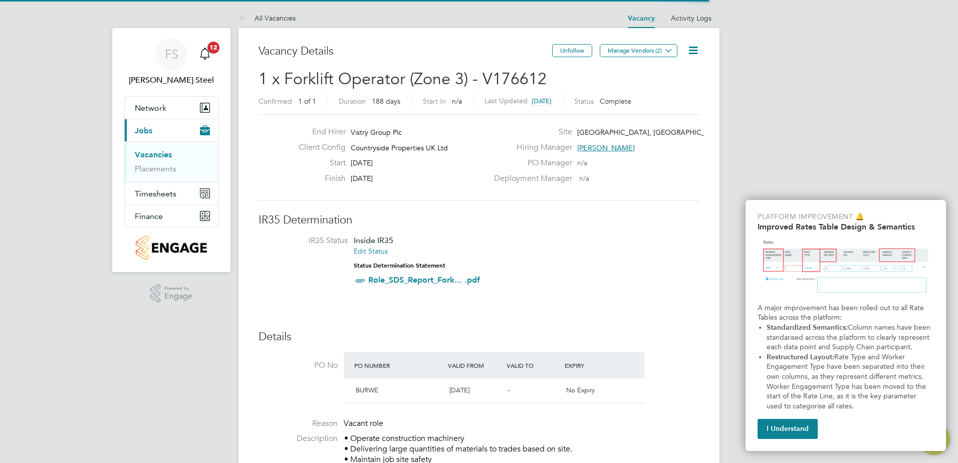
scroll to position [30, 70]
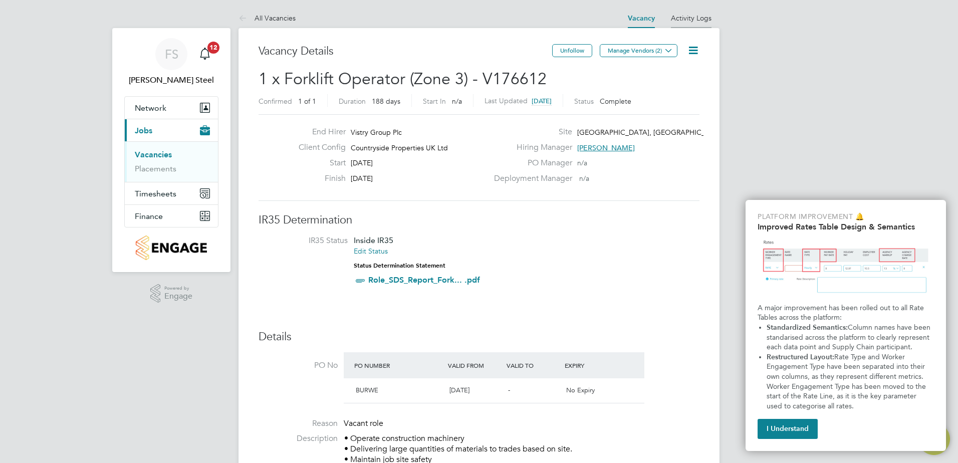
click at [689, 14] on link "Activity Logs" at bounding box center [691, 18] width 41 height 9
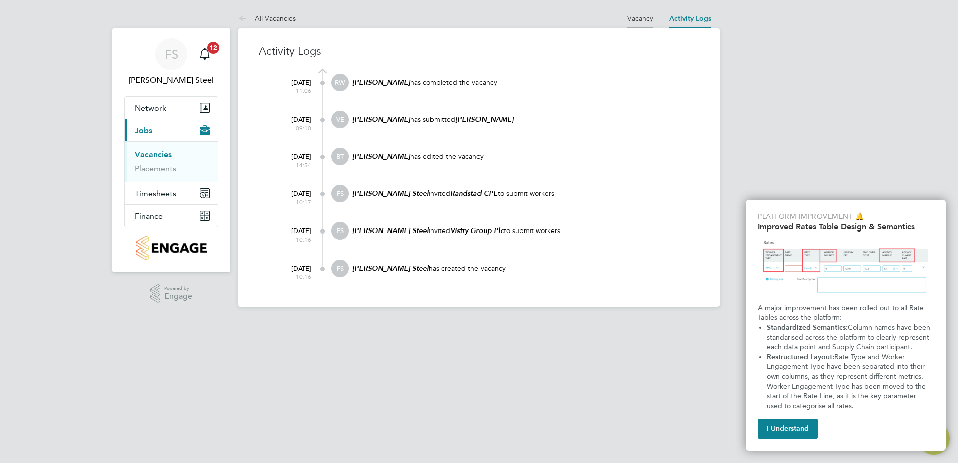
click at [643, 14] on link "Vacancy" at bounding box center [640, 18] width 26 height 9
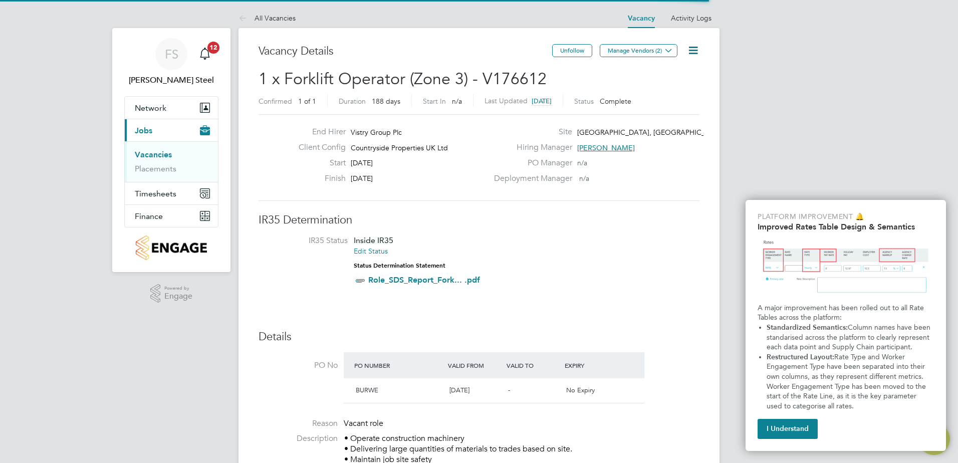
scroll to position [17, 94]
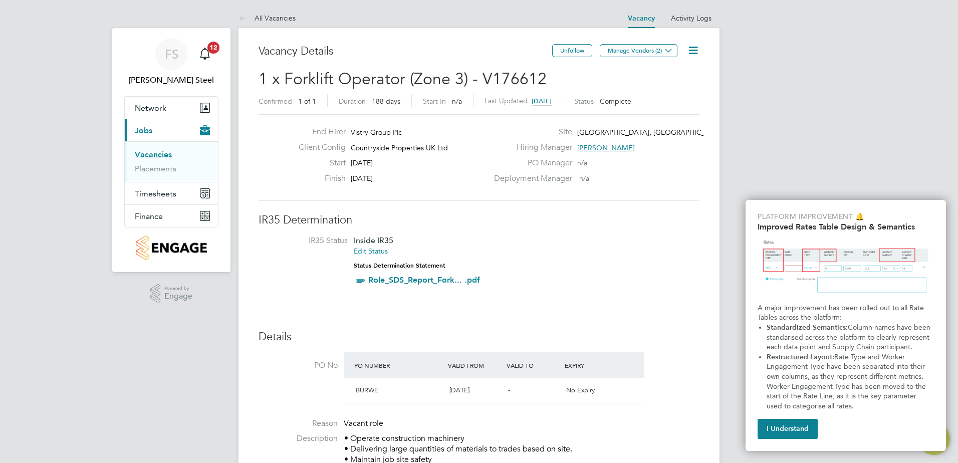
click at [158, 151] on link "Vacancies" at bounding box center [153, 155] width 37 height 10
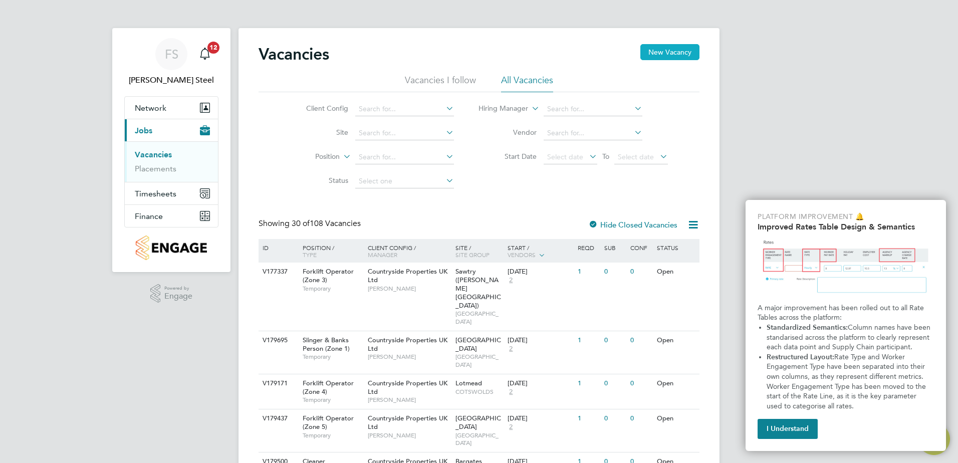
click at [671, 50] on button "New Vacancy" at bounding box center [669, 52] width 59 height 16
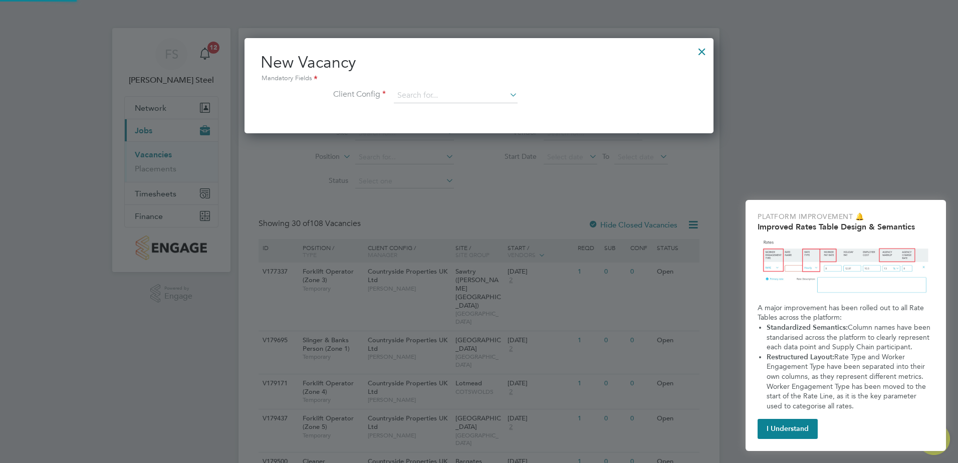
scroll to position [95, 469]
click at [435, 99] on input at bounding box center [456, 95] width 124 height 15
click at [465, 212] on li "Countryside Properties UK Ltd" at bounding box center [521, 219] width 256 height 14
type input "Countryside Properties UK Ltd"
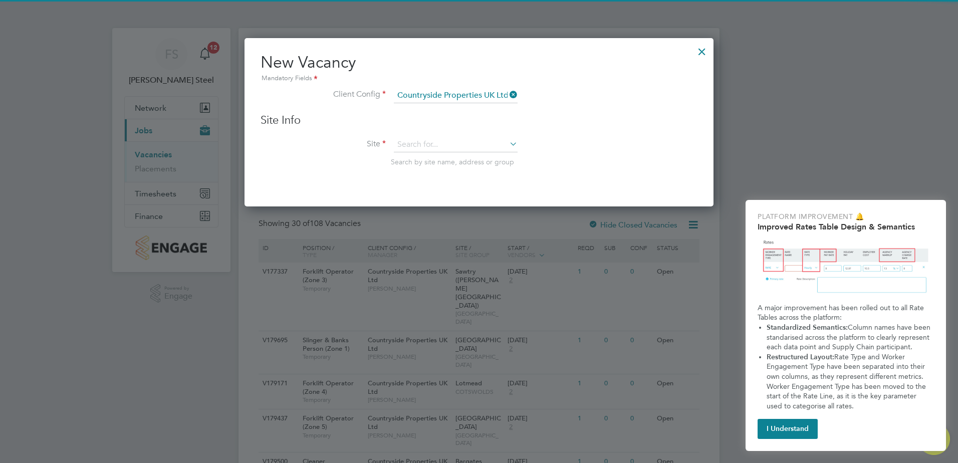
click at [426, 133] on div "Site Info Site Search by site name, address or group" at bounding box center [478, 150] width 437 height 74
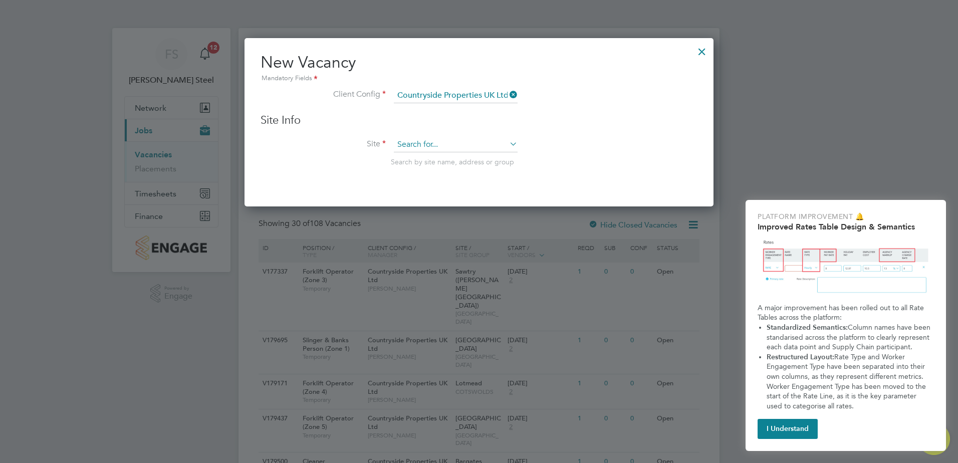
click at [418, 139] on input at bounding box center [456, 144] width 124 height 15
click at [448, 164] on li "Milestone Park, Burwell" at bounding box center [463, 159] width 140 height 14
type input "Milestone Park, Burwell"
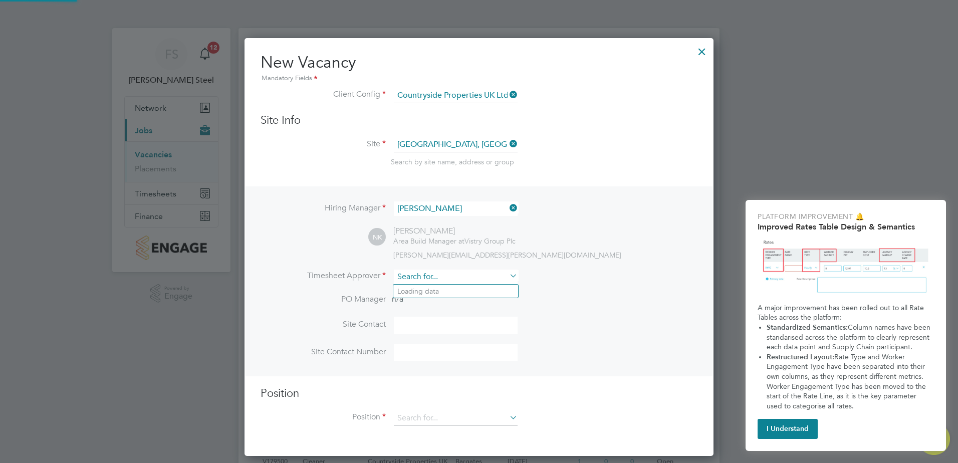
click at [482, 275] on input at bounding box center [456, 276] width 124 height 15
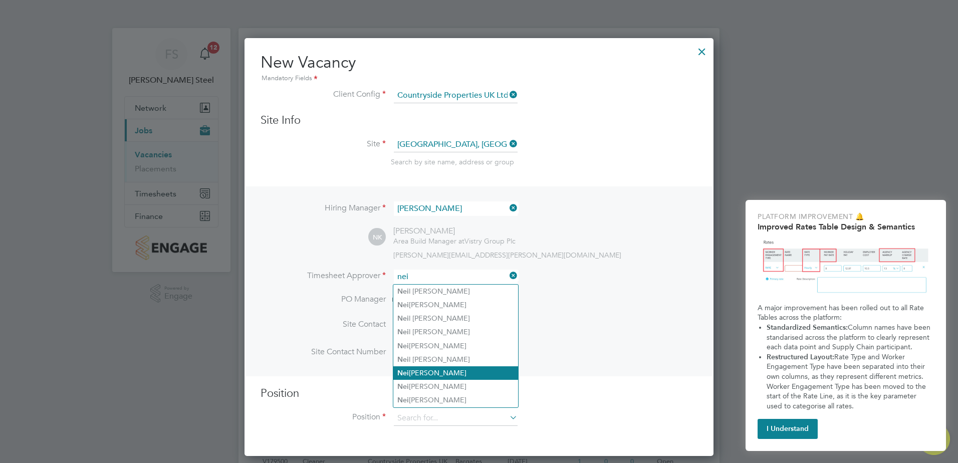
click at [442, 366] on li "Nei l Kendrick" at bounding box center [455, 373] width 125 height 14
type input "Neil Kendrick"
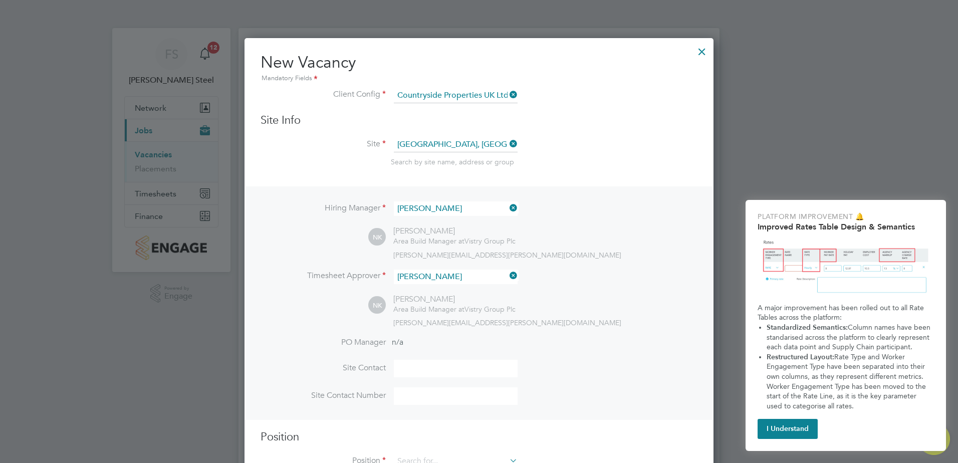
click at [437, 373] on input at bounding box center [456, 369] width 124 height 18
type input "mike rose"
click at [421, 397] on input at bounding box center [456, 396] width 124 height 18
click at [454, 398] on input at bounding box center [456, 396] width 124 height 18
paste input "07851 249854"
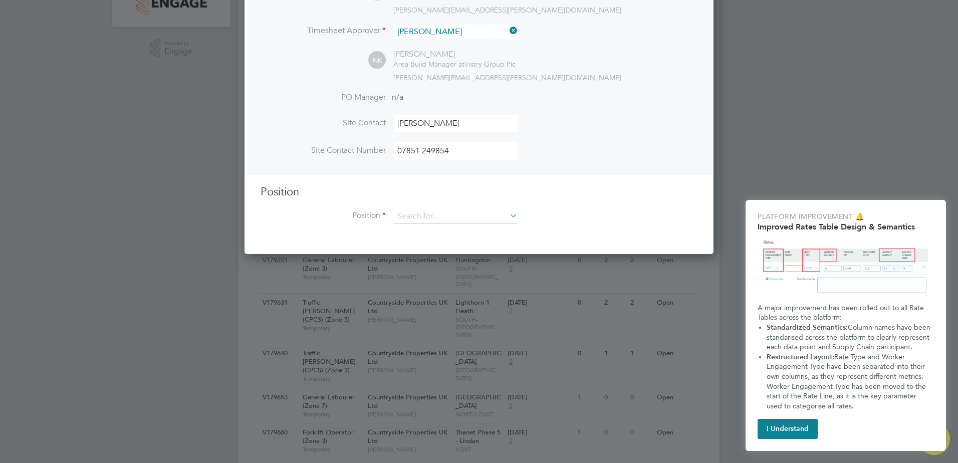
scroll to position [250, 0]
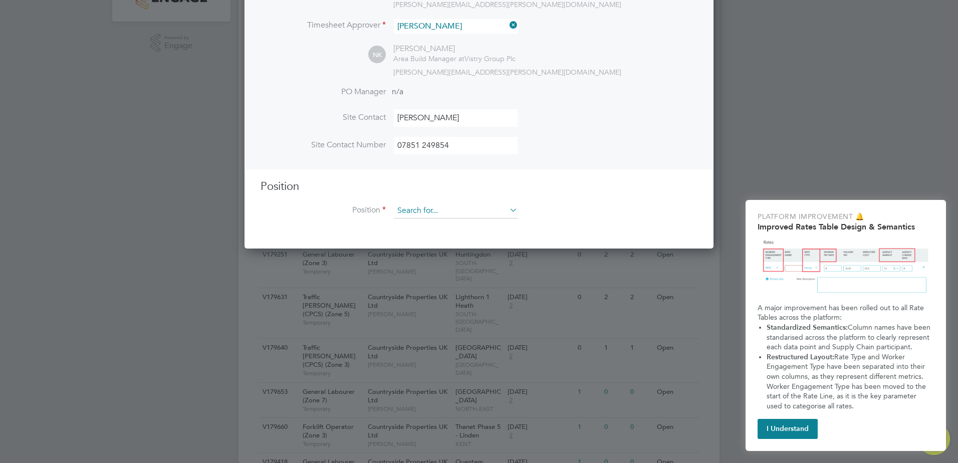
type input "07851 249854"
click at [426, 209] on input at bounding box center [456, 210] width 124 height 15
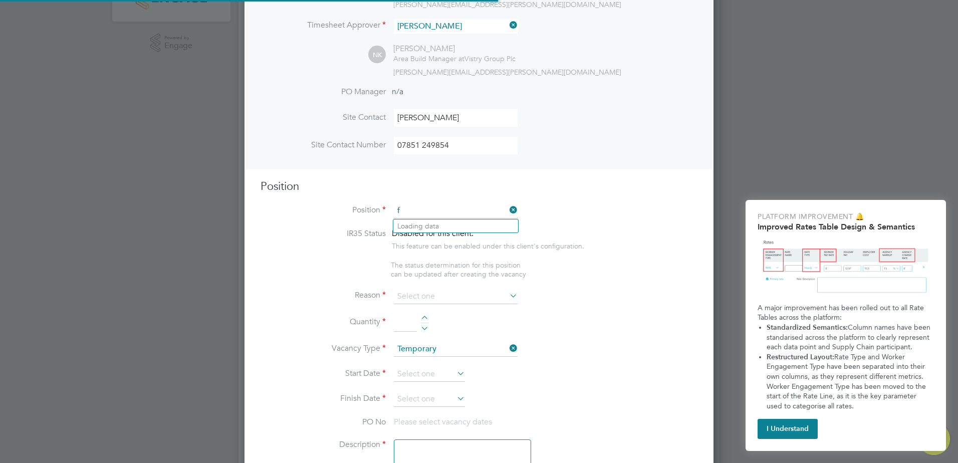
scroll to position [1444, 469]
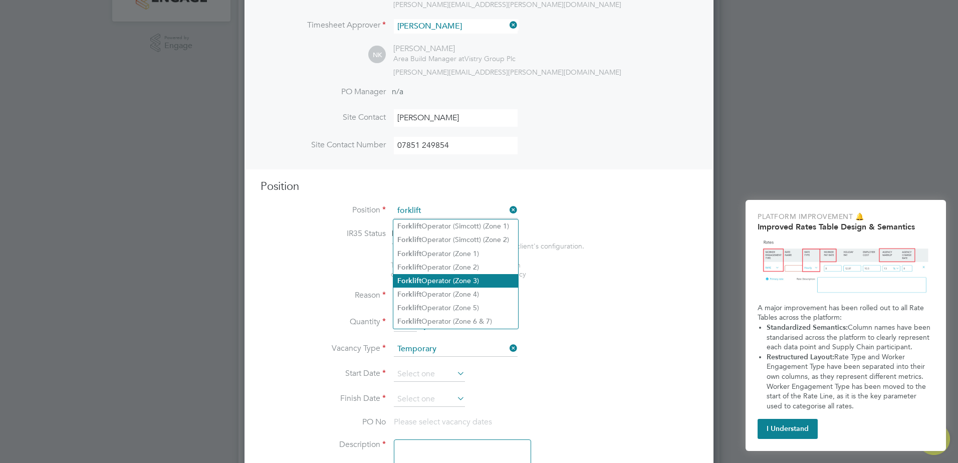
click at [458, 282] on li "Forklift Operator (Zone 3)" at bounding box center [455, 281] width 125 height 14
type input "Forklift Operator (Zone 3)"
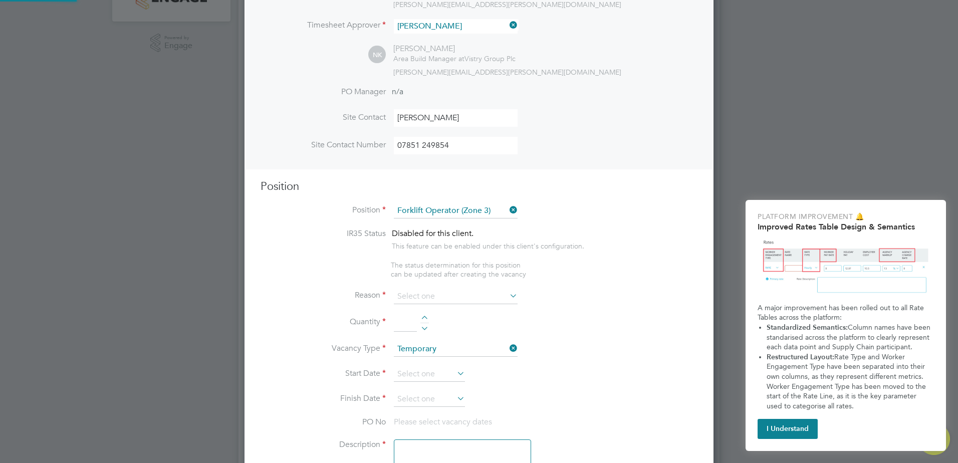
type textarea "• Operate construction machinery • Delivering large quantities of materials to …"
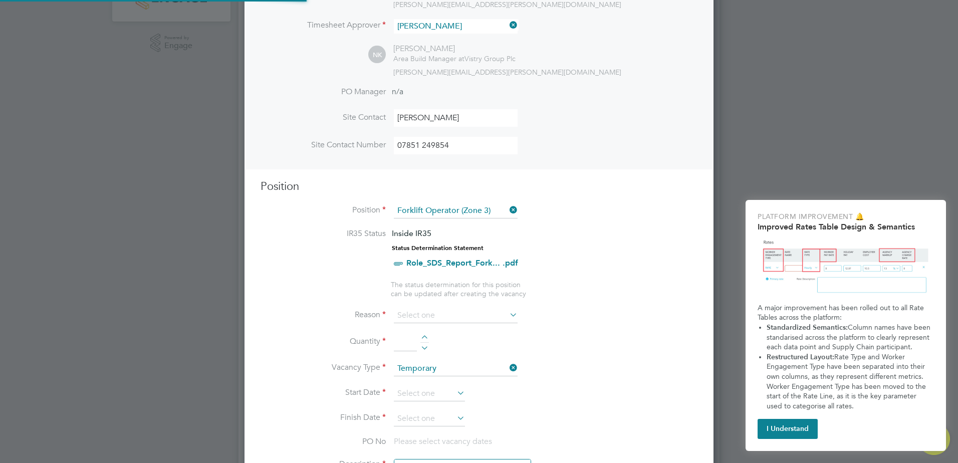
scroll to position [30, 53]
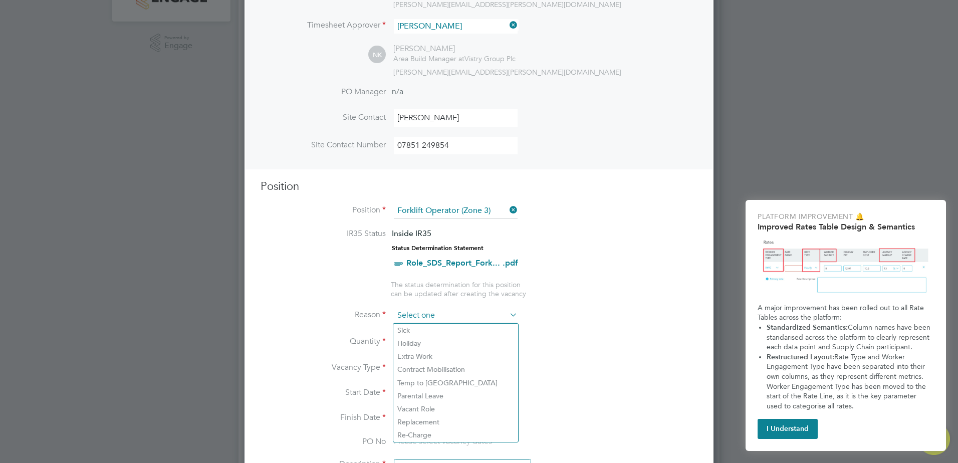
click at [424, 311] on input at bounding box center [456, 315] width 124 height 15
click at [419, 421] on li "Replacement" at bounding box center [455, 421] width 125 height 13
type input "Replacement"
click at [427, 336] on div at bounding box center [424, 338] width 9 height 7
type input "1"
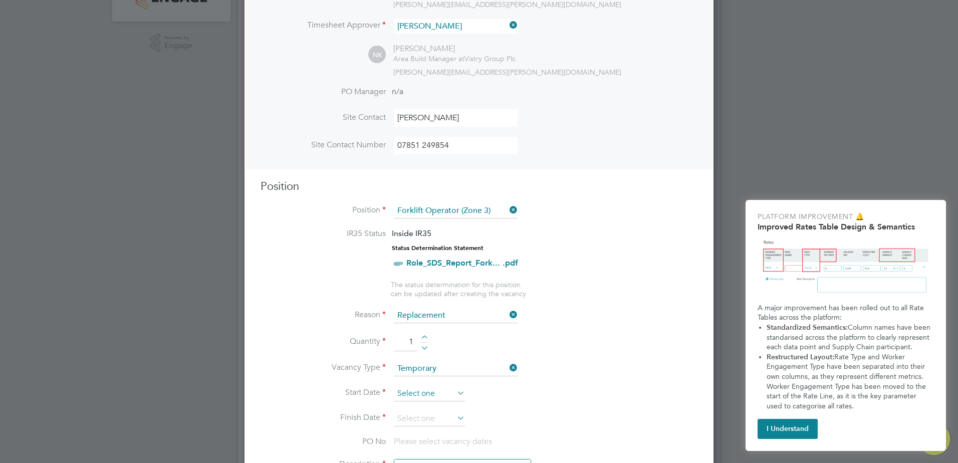
click at [442, 396] on input at bounding box center [429, 393] width 71 height 15
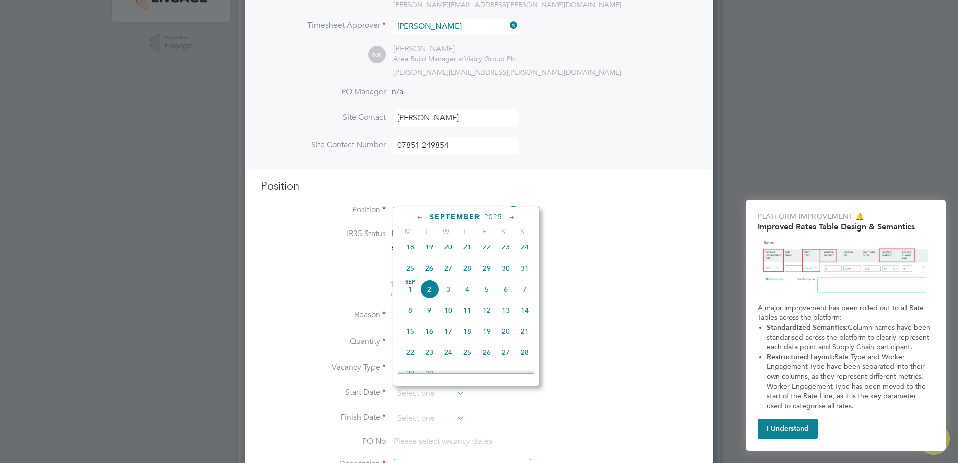
click at [434, 272] on span "26" at bounding box center [429, 267] width 19 height 19
type input "26 Aug 2025"
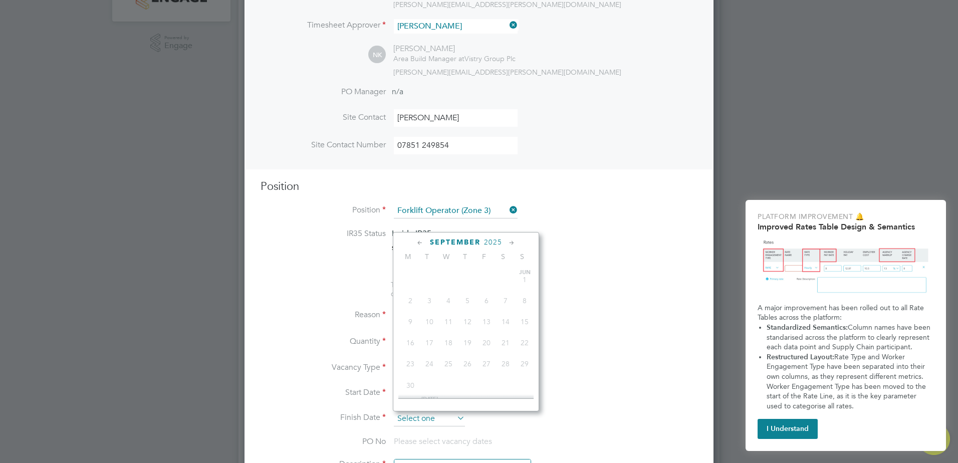
click at [450, 418] on input at bounding box center [429, 418] width 71 height 15
click at [417, 326] on span "26" at bounding box center [410, 315] width 19 height 19
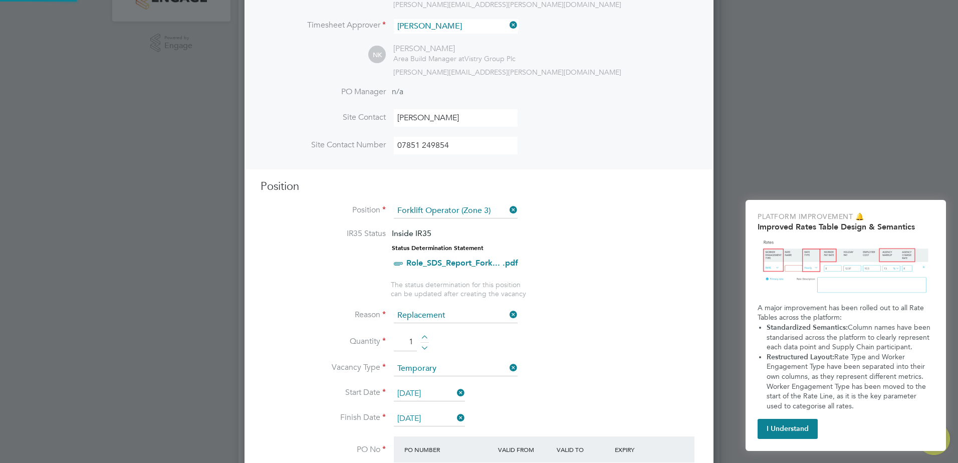
scroll to position [17, 94]
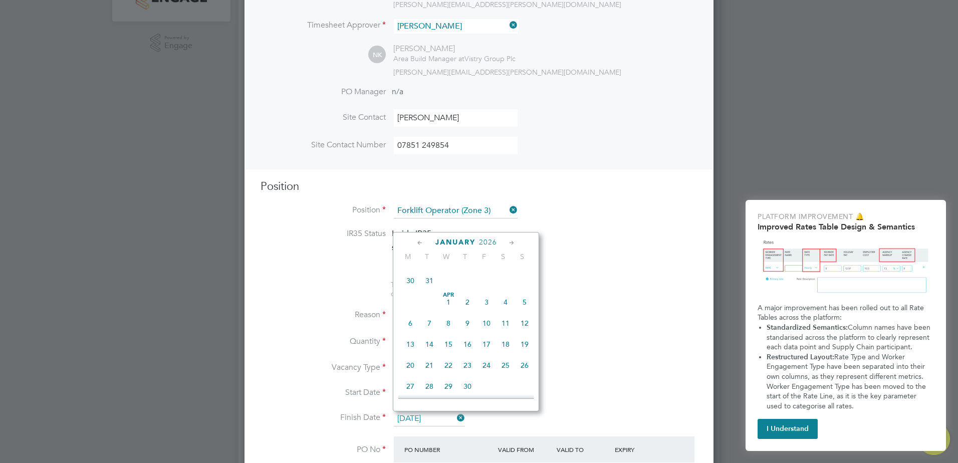
click at [444, 419] on input "26 Jan 2026" at bounding box center [429, 418] width 71 height 15
click at [447, 322] on span "28" at bounding box center [448, 311] width 19 height 19
type input "28 Jan 2026"
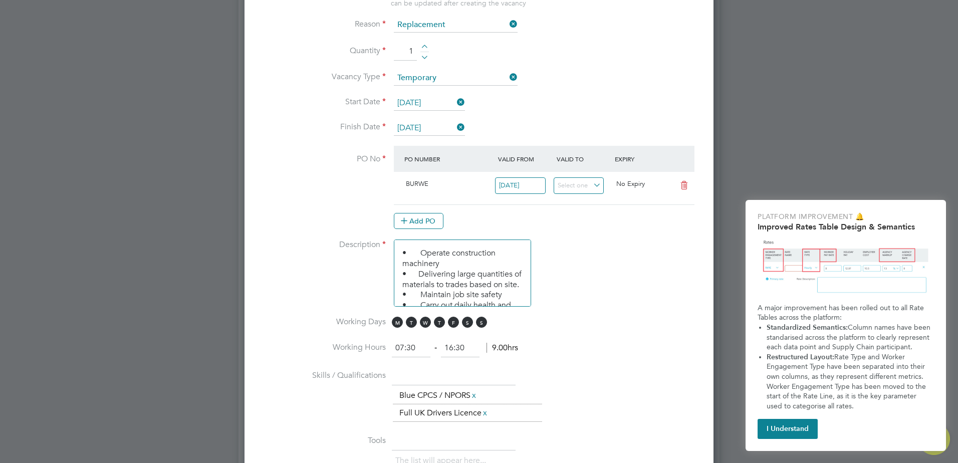
scroll to position [551, 0]
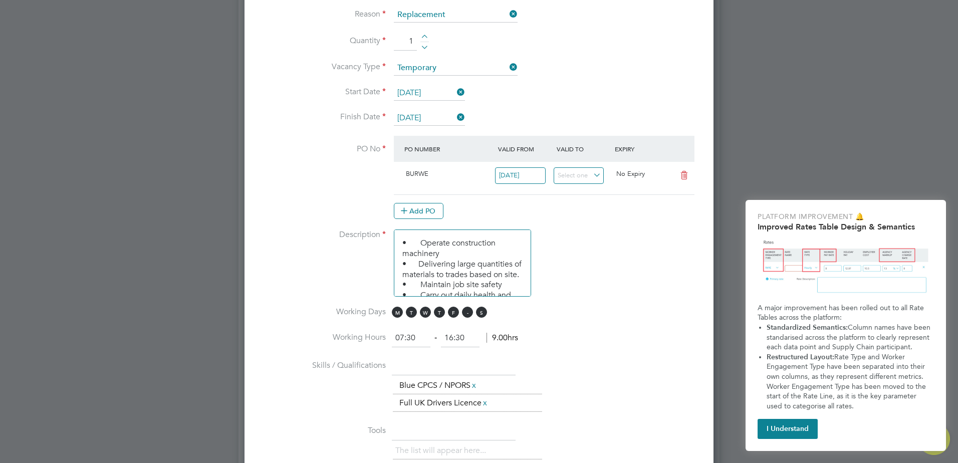
click at [467, 313] on span "S" at bounding box center [467, 311] width 11 height 11
click at [480, 314] on span "S" at bounding box center [481, 311] width 11 height 11
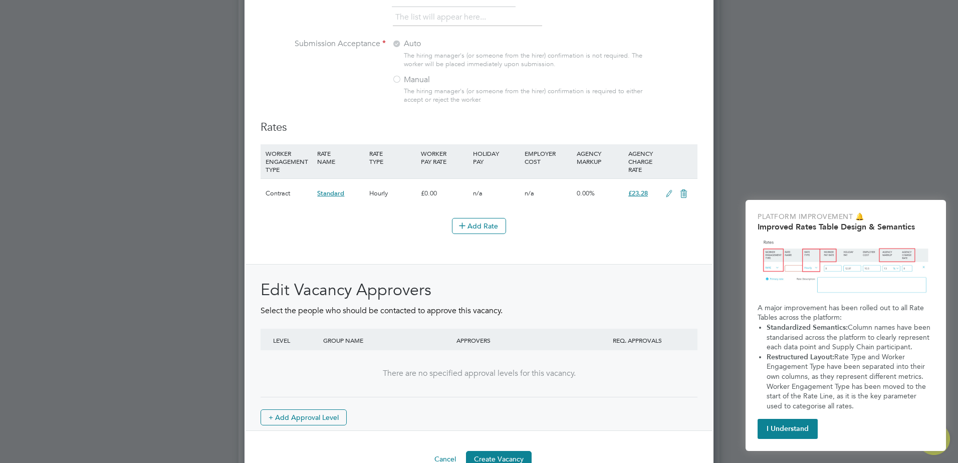
scroll to position [1107, 0]
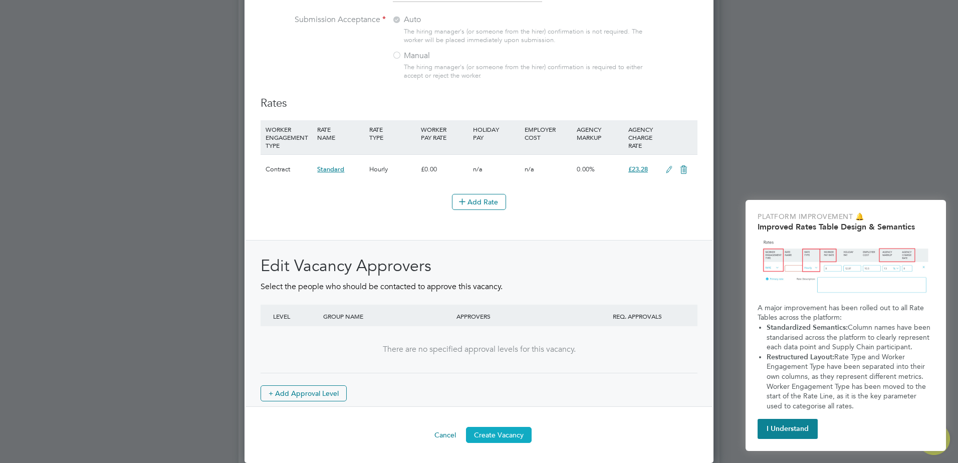
click at [508, 434] on button "Create Vacancy" at bounding box center [499, 435] width 66 height 16
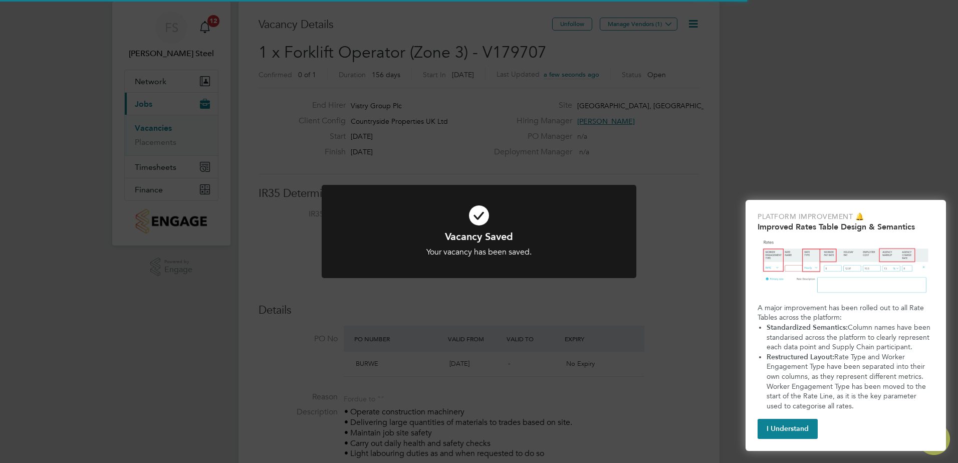
scroll to position [17, 94]
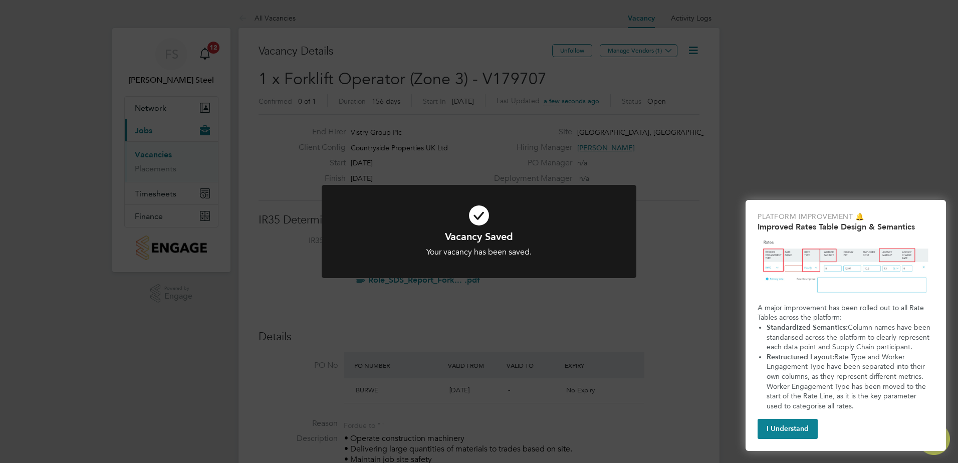
click at [519, 243] on div "Vacancy Saved Your vacancy has been saved. Cancel Okay" at bounding box center [479, 244] width 260 height 28
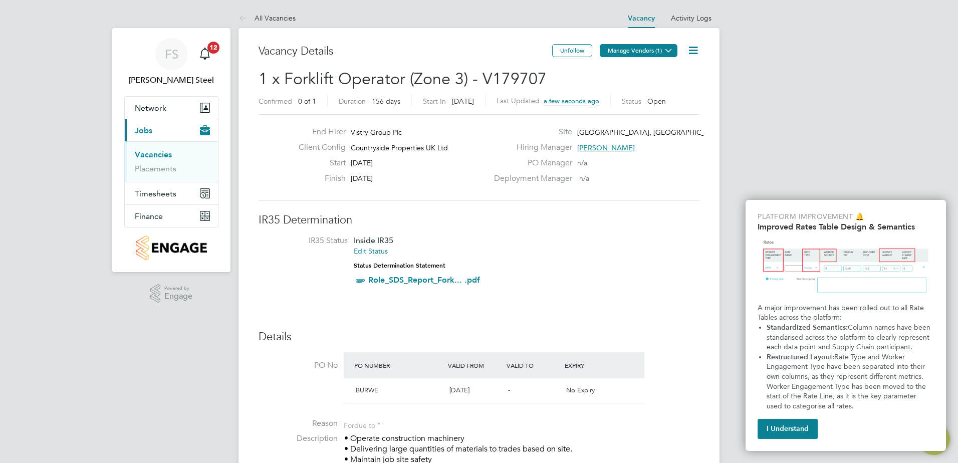
click at [670, 50] on icon at bounding box center [669, 51] width 8 height 8
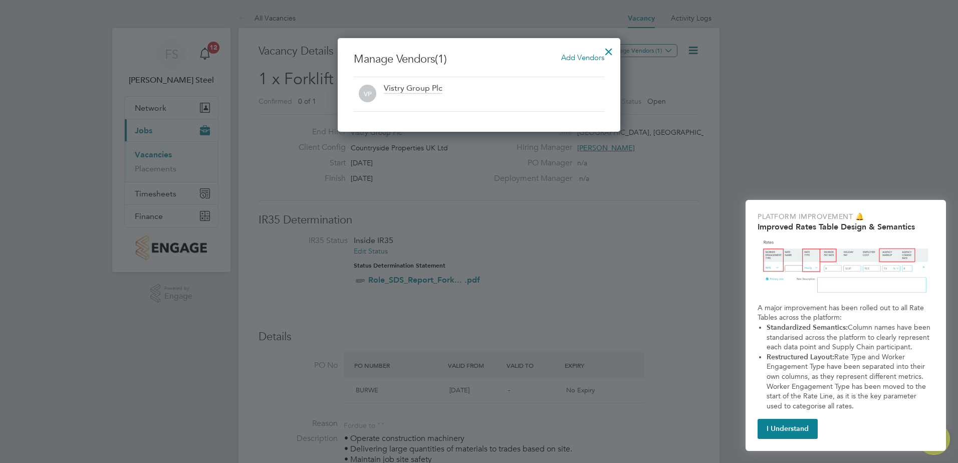
click at [591, 59] on span "Add Vendors" at bounding box center [582, 58] width 43 height 10
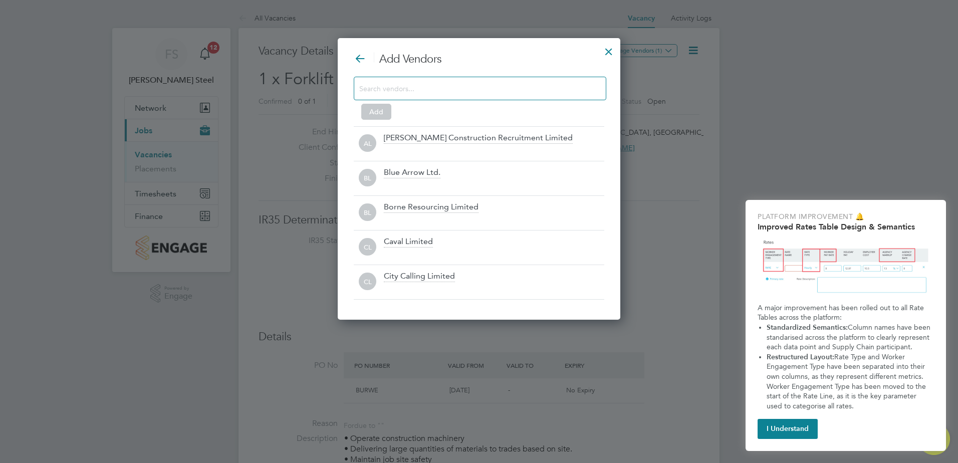
click at [437, 89] on input at bounding box center [471, 88] width 225 height 13
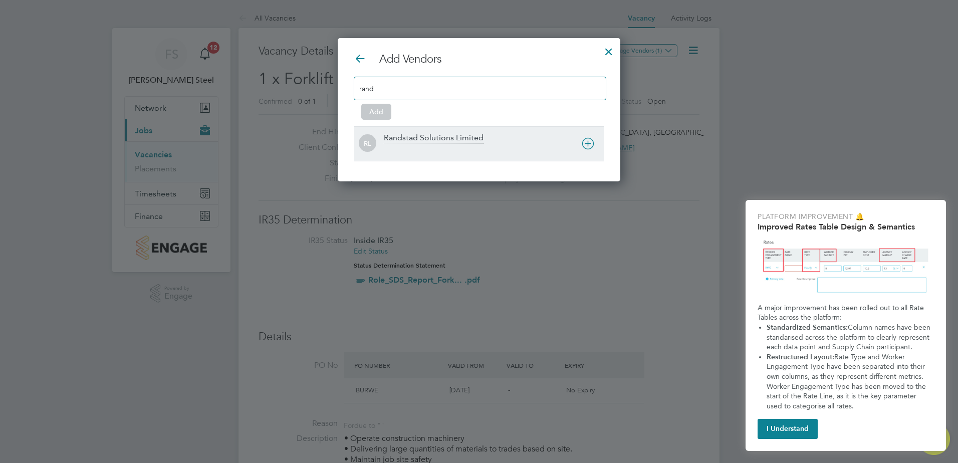
type input "rand"
click at [436, 135] on div "Randstad Solutions Limited" at bounding box center [434, 138] width 100 height 11
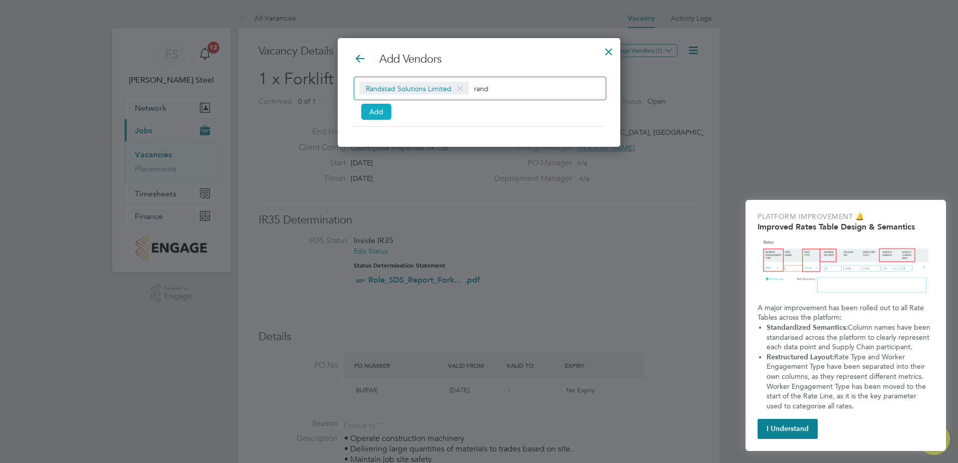
click at [373, 109] on button "Add" at bounding box center [376, 112] width 30 height 16
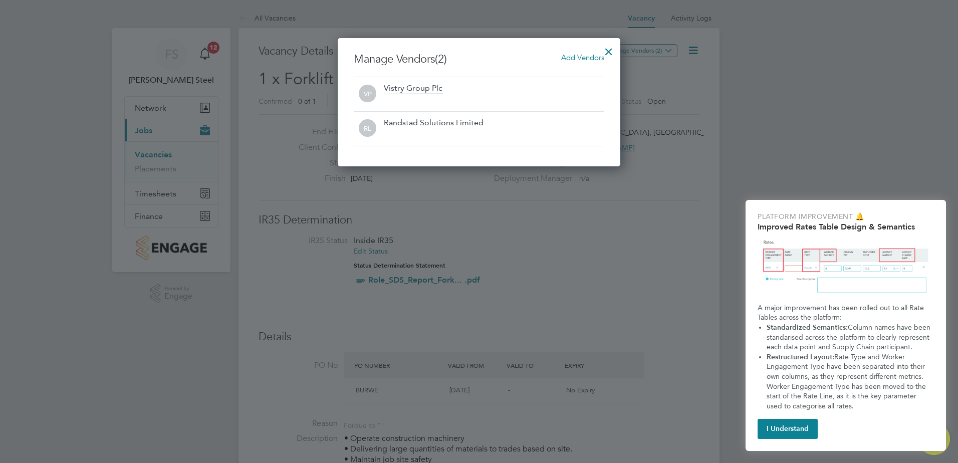
click at [610, 52] on div at bounding box center [608, 49] width 18 height 18
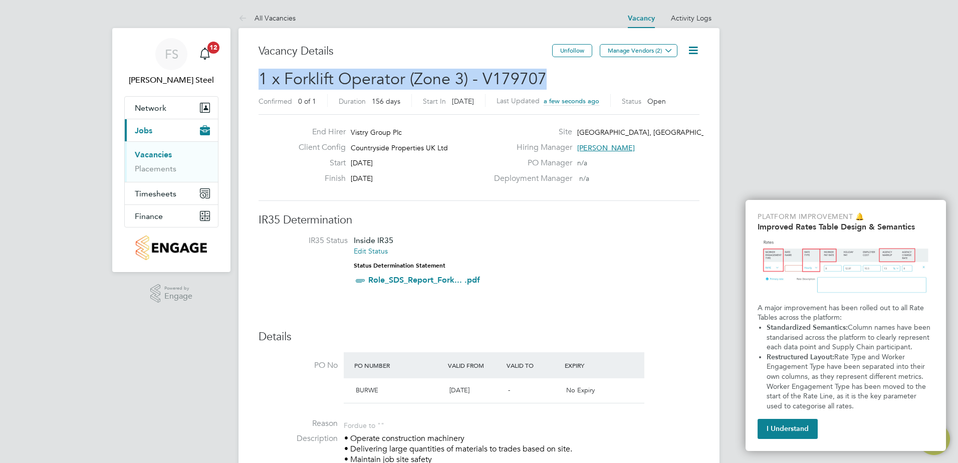
drag, startPoint x: 557, startPoint y: 79, endPoint x: 261, endPoint y: 80, distance: 296.0
click at [261, 80] on h2 "1 x Forklift Operator (Zone 3) - V179707 Confirmed 0 of 1 Duration 156 days Sta…" at bounding box center [478, 90] width 441 height 42
copy span "1 x Forklift Operator (Zone 3) - V179707"
